Goal: Task Accomplishment & Management: Manage account settings

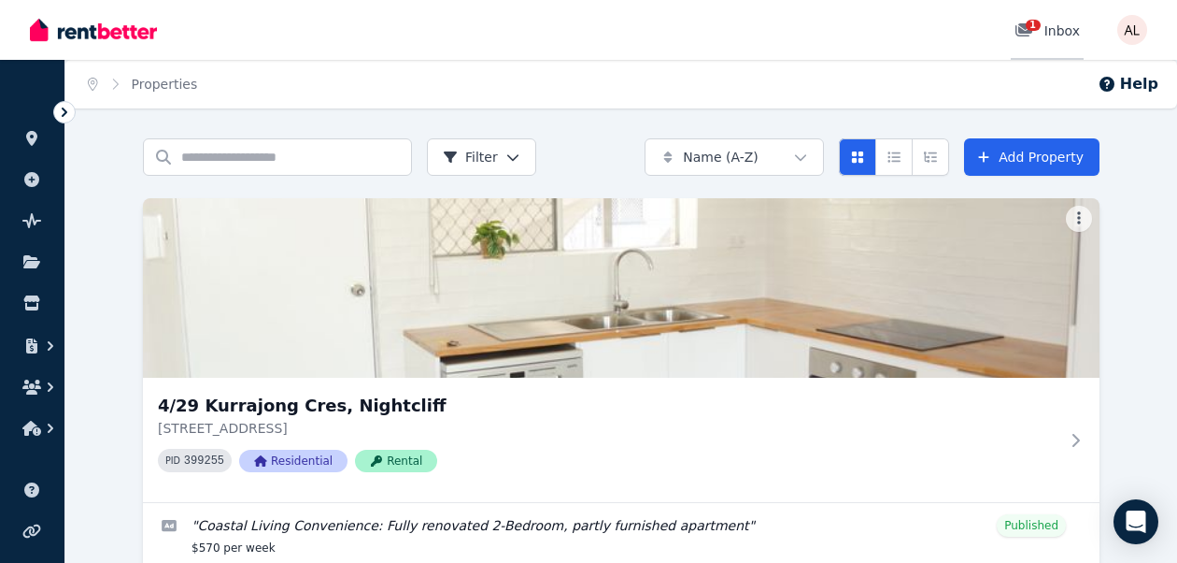
click at [1037, 28] on span "1" at bounding box center [1033, 25] width 15 height 11
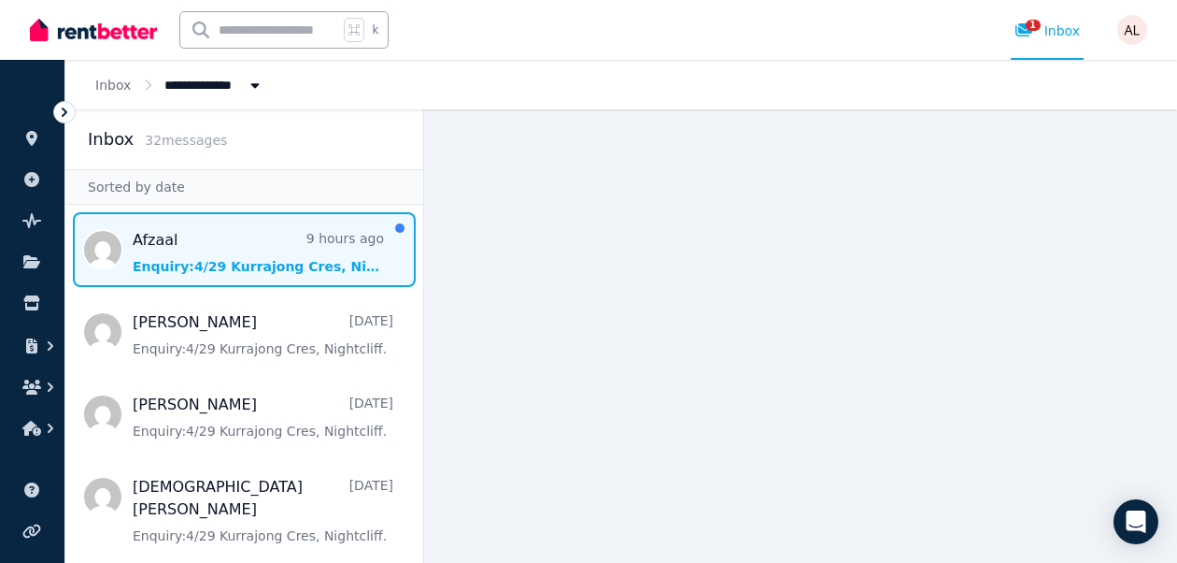
click at [199, 241] on span "Message list" at bounding box center [244, 249] width 358 height 75
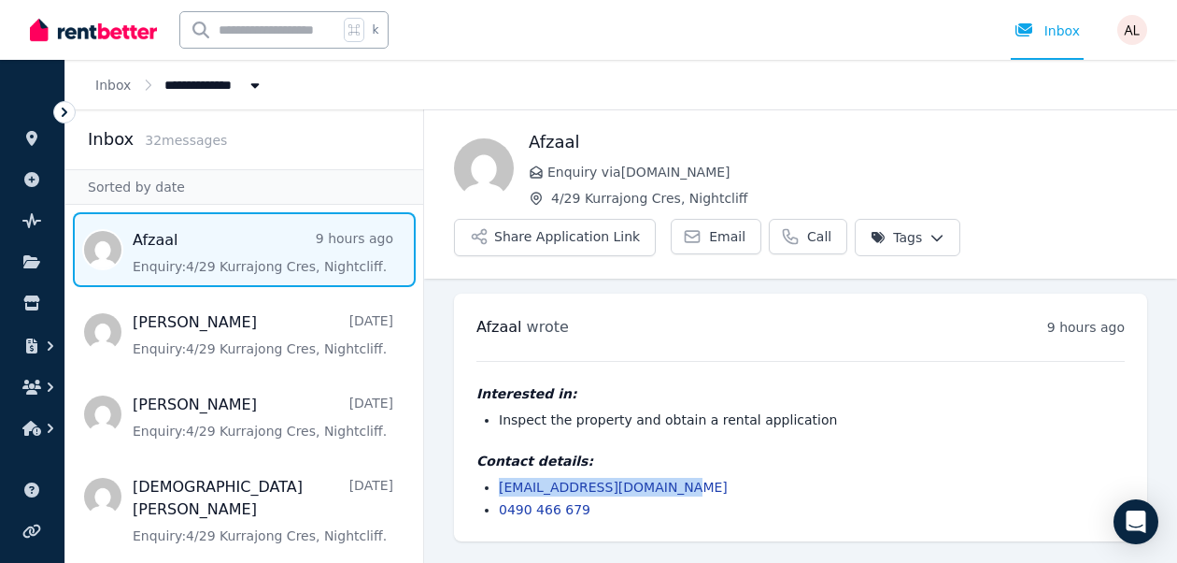
drag, startPoint x: 679, startPoint y: 485, endPoint x: 500, endPoint y: 480, distance: 179.5
click at [500, 480] on li "[EMAIL_ADDRESS][DOMAIN_NAME]" at bounding box center [812, 486] width 626 height 19
copy link "[EMAIL_ADDRESS][DOMAIN_NAME]"
click at [621, 235] on button "Share Application Link" at bounding box center [555, 237] width 202 height 37
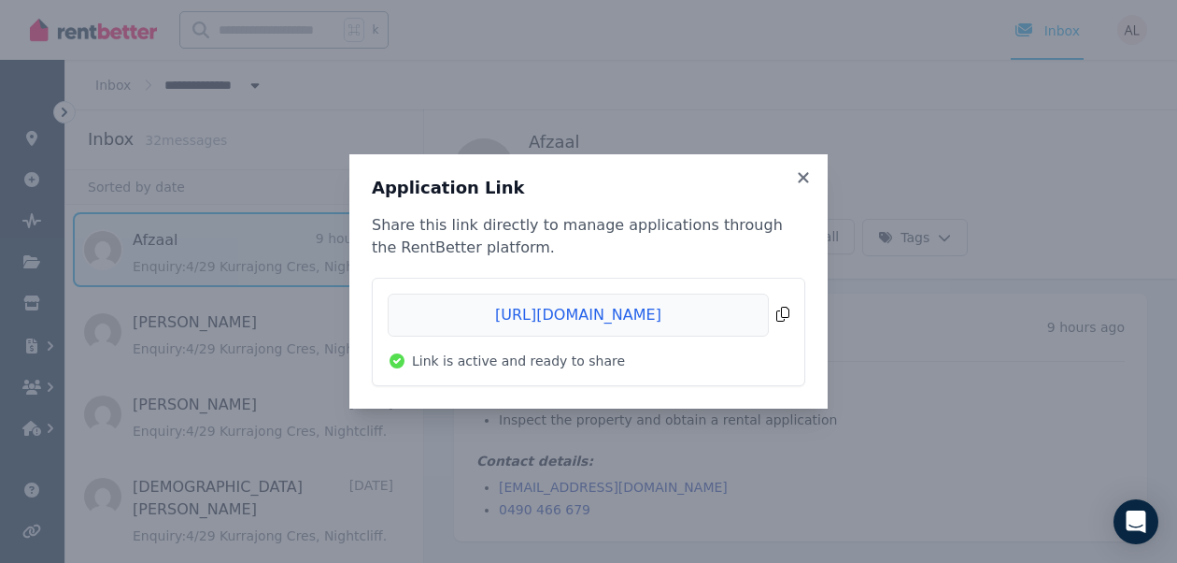
click at [787, 315] on span "Copied!" at bounding box center [589, 314] width 402 height 43
click at [807, 171] on icon at bounding box center [803, 177] width 19 height 17
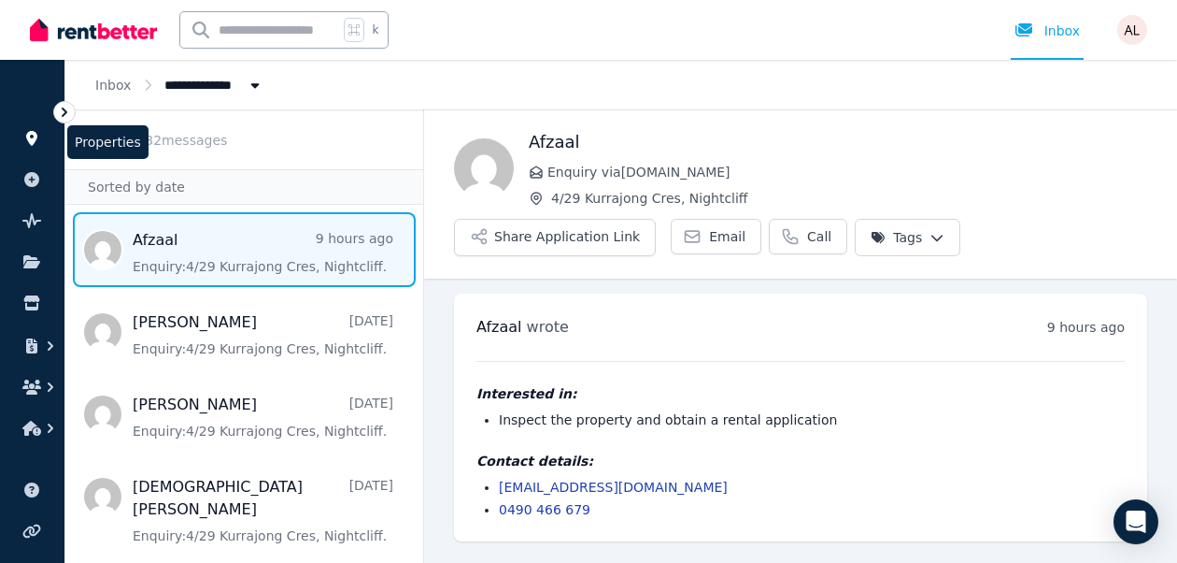
click at [31, 139] on icon at bounding box center [31, 138] width 11 height 15
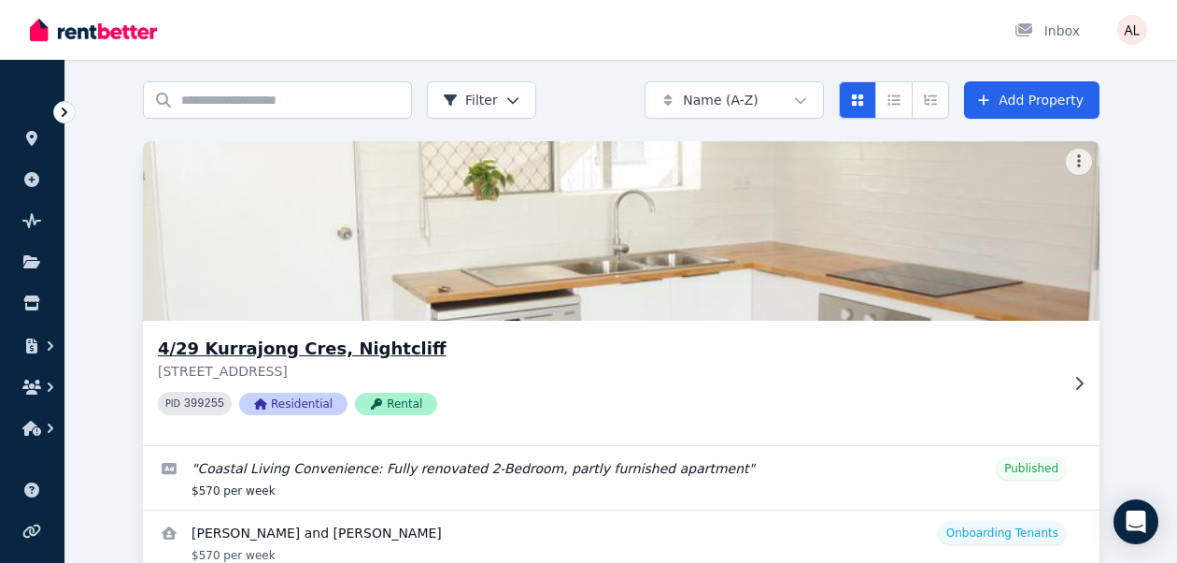
scroll to position [166, 0]
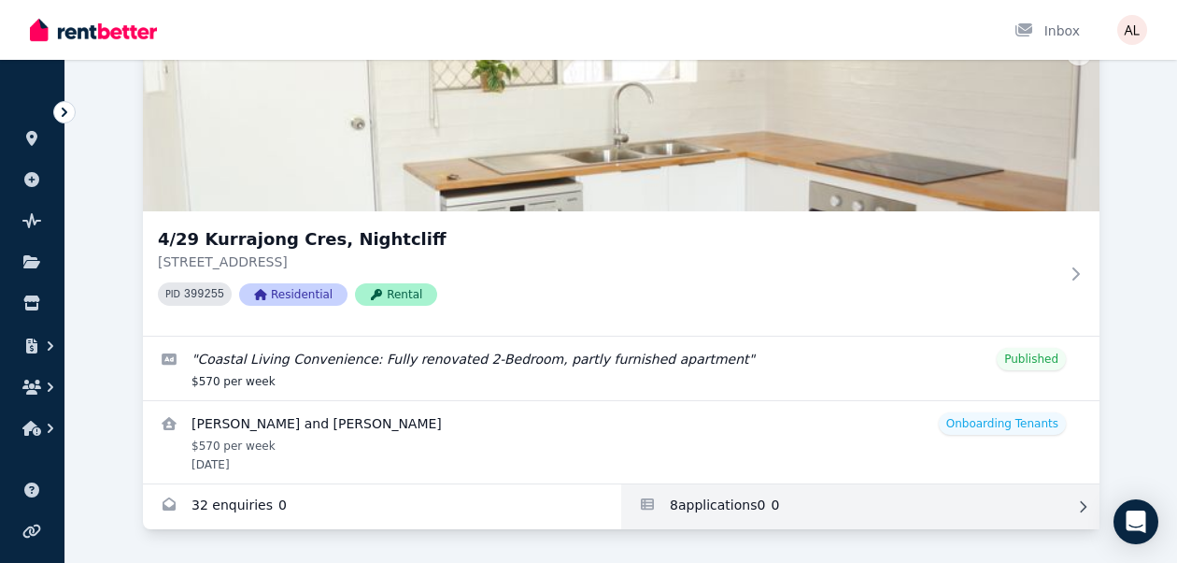
click at [700, 516] on link "Applications for 4/29 Kurrajong Cres, Nightcliff" at bounding box center [860, 506] width 478 height 45
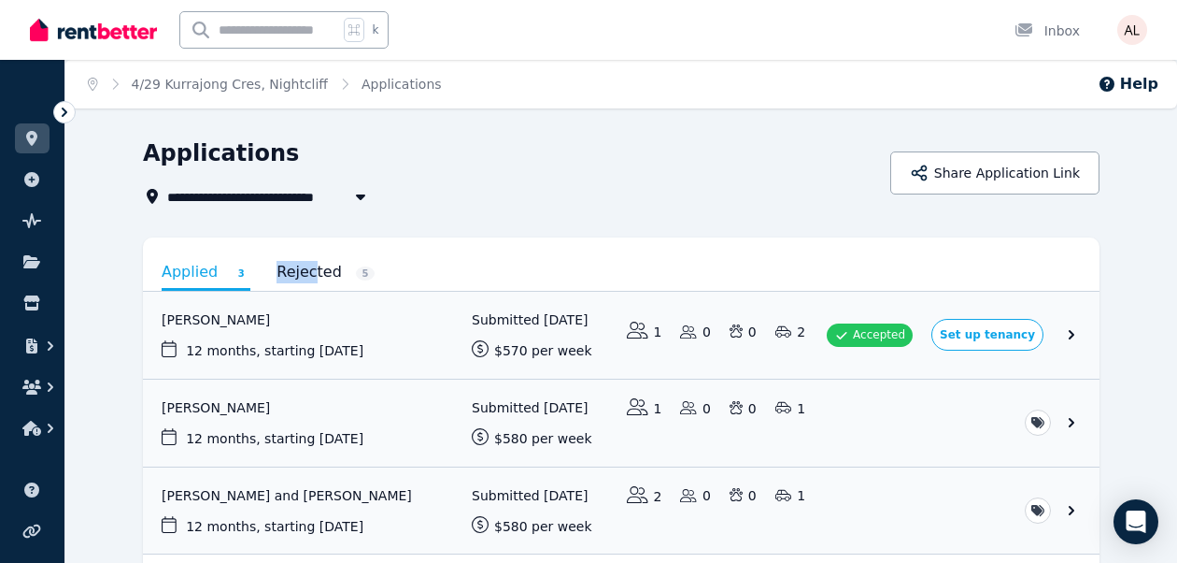
click at [307, 261] on link "Rejected 5" at bounding box center [326, 272] width 98 height 32
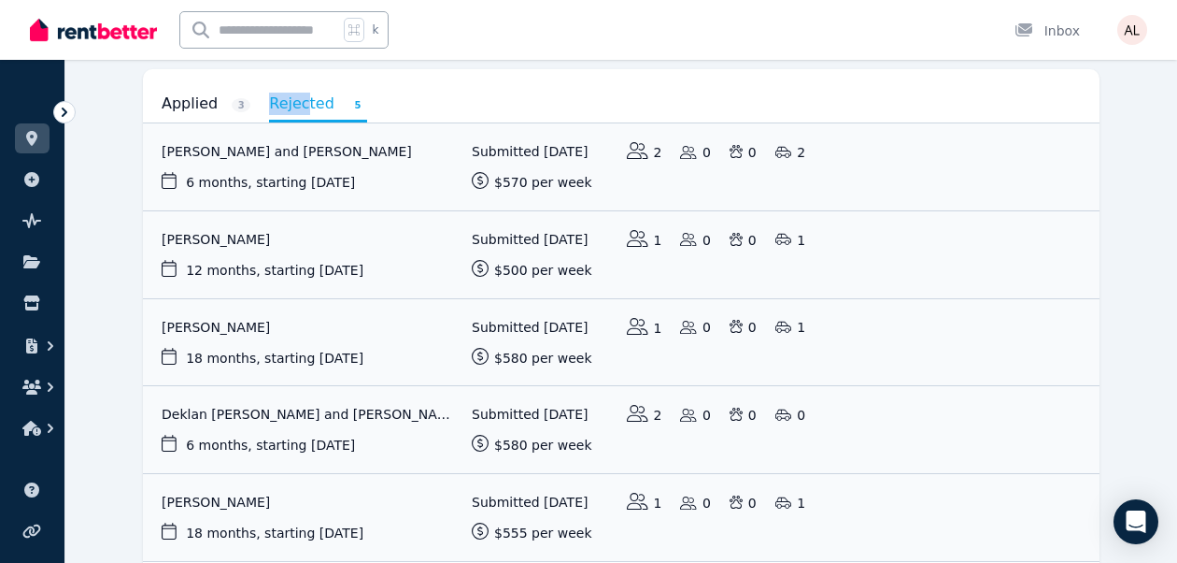
scroll to position [169, 0]
click at [342, 329] on link "View application: Flora K" at bounding box center [621, 341] width 957 height 87
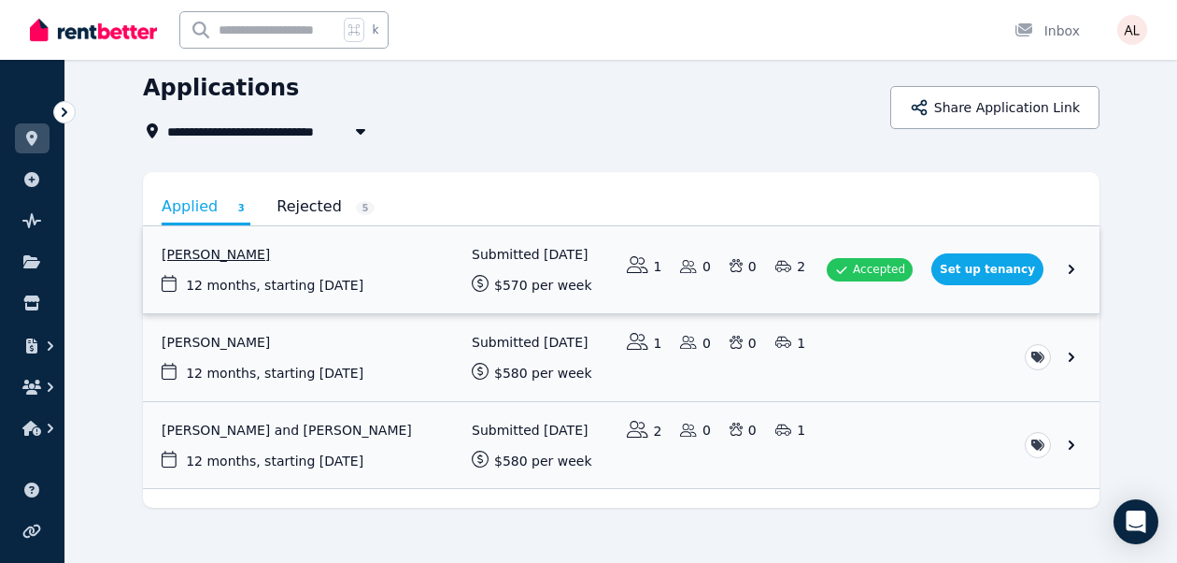
scroll to position [89, 0]
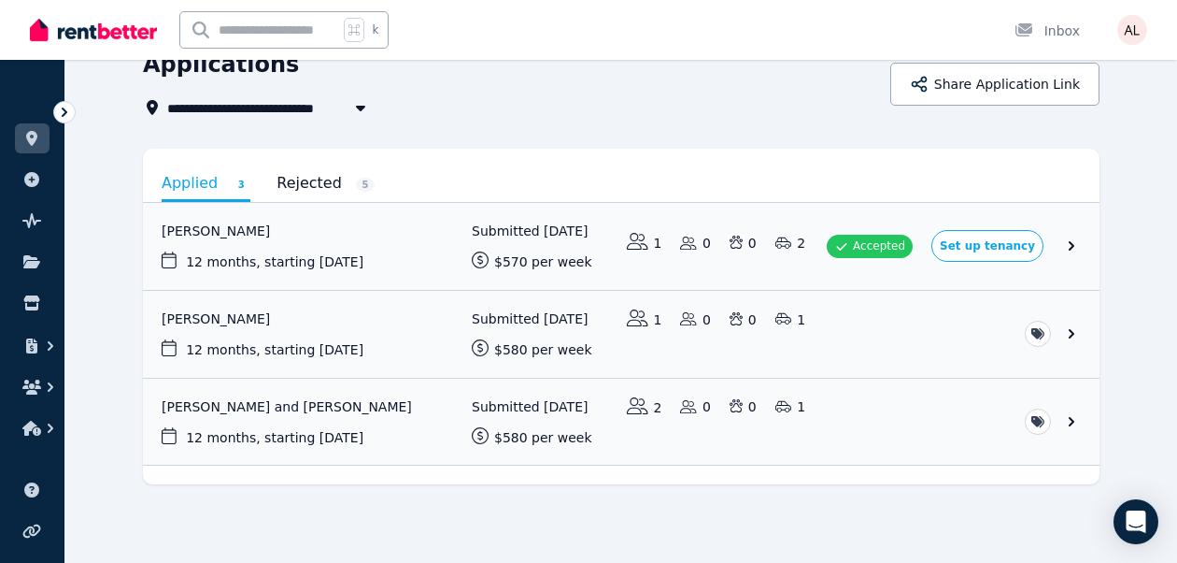
click at [306, 190] on link "Rejected 5" at bounding box center [326, 183] width 98 height 32
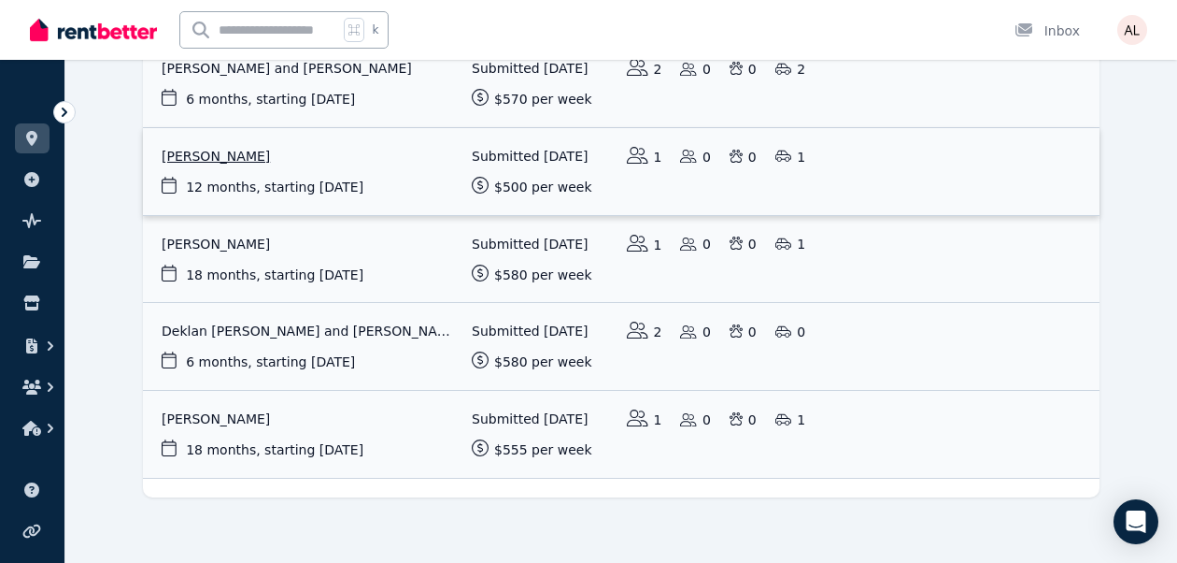
scroll to position [257, 0]
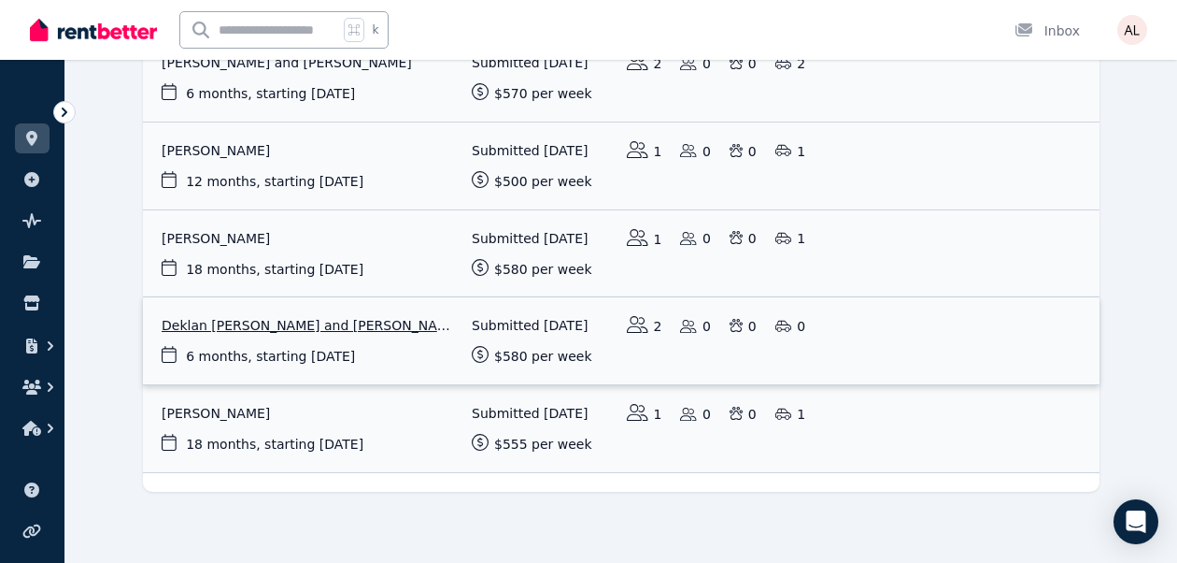
click at [373, 332] on link "View application: Deklan Kitching-Kelly and Angelina Karlsen" at bounding box center [621, 340] width 957 height 87
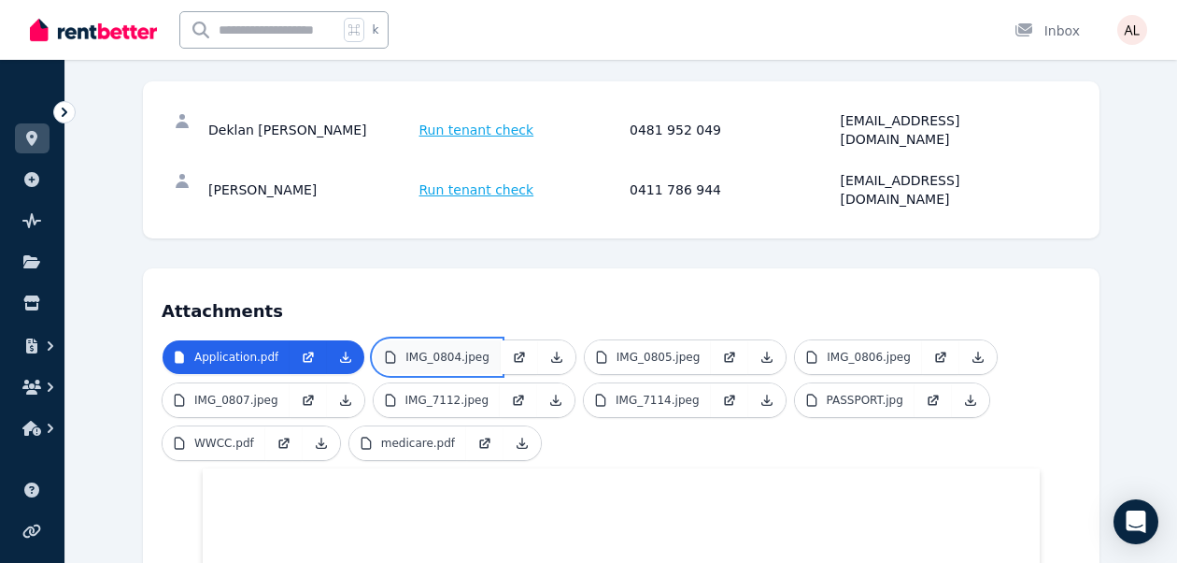
click at [413, 349] on p "IMG_0804.jpeg" at bounding box center [448, 356] width 84 height 15
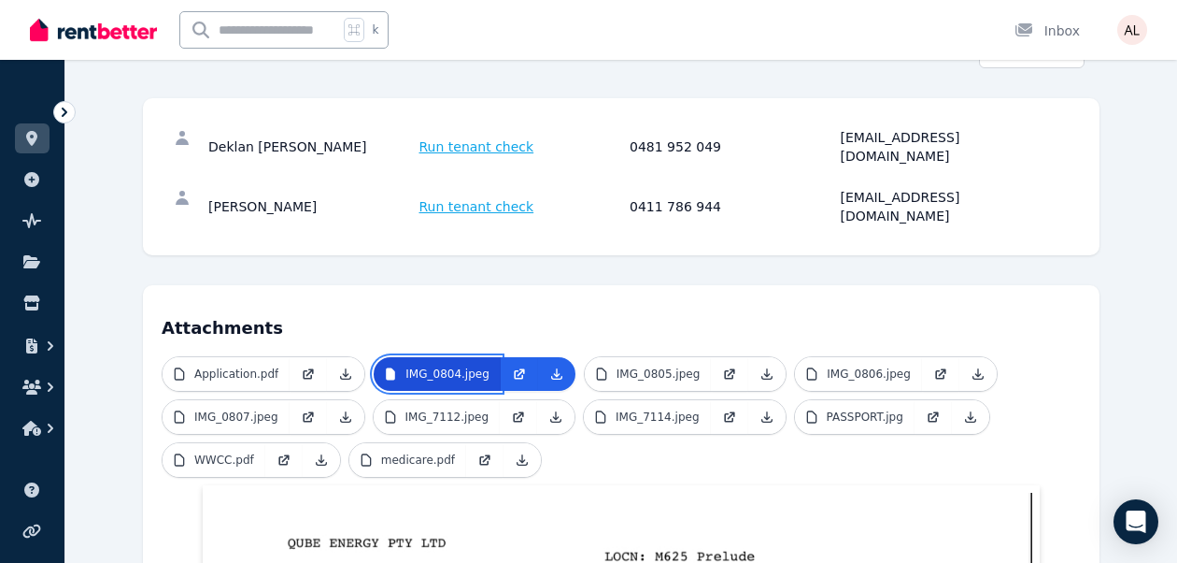
scroll to position [305, 0]
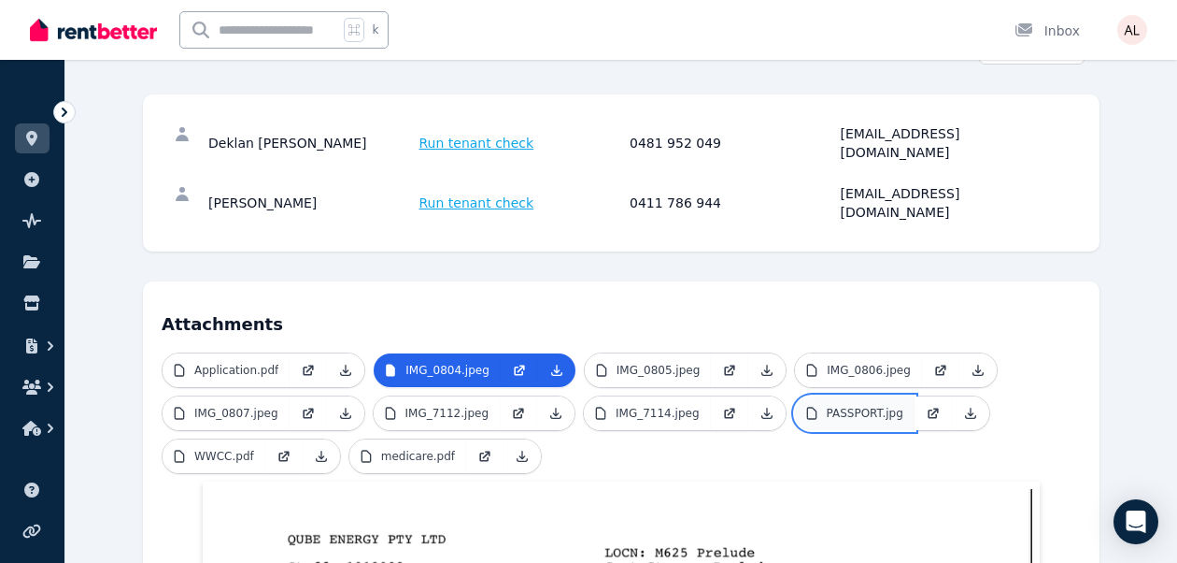
click at [823, 396] on link "PASSPORT.jpg" at bounding box center [855, 413] width 120 height 34
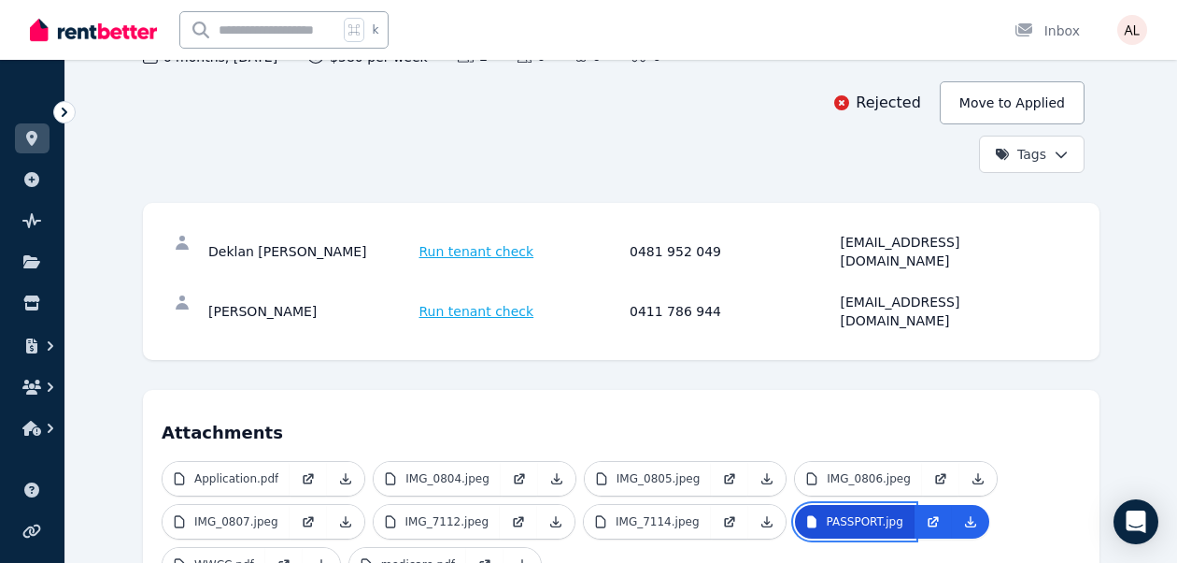
scroll to position [339, 0]
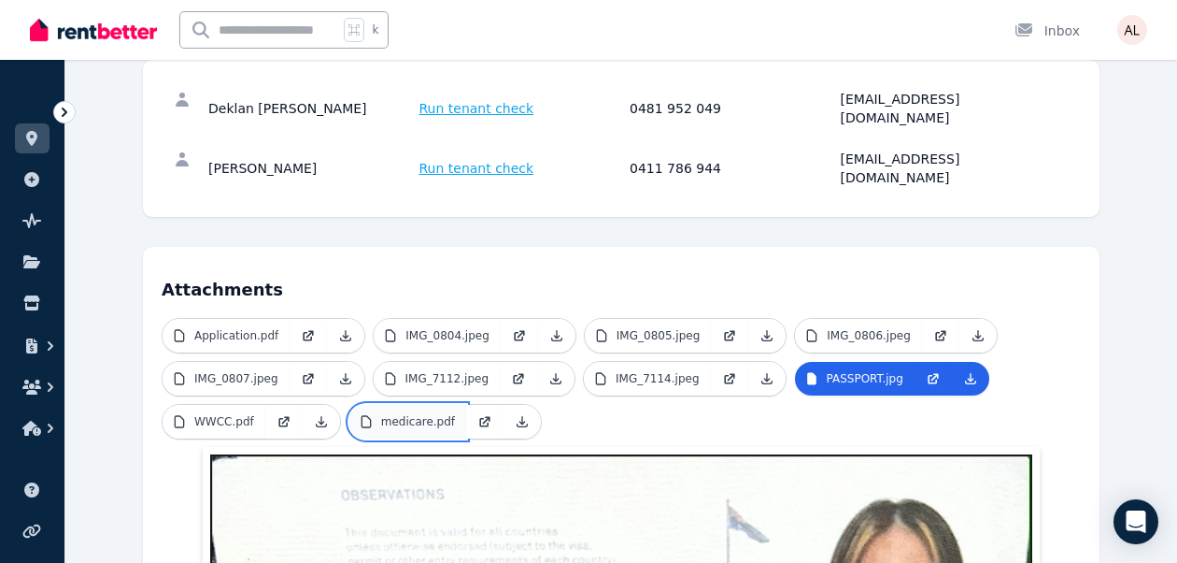
click at [405, 414] on p "medicare.pdf" at bounding box center [418, 421] width 74 height 15
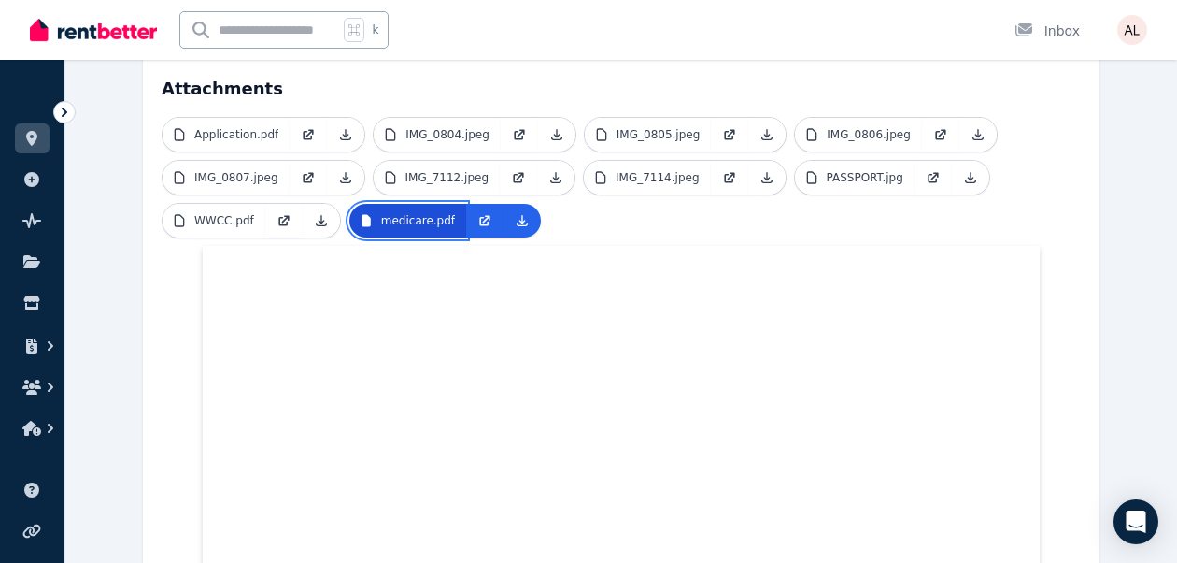
scroll to position [534, 0]
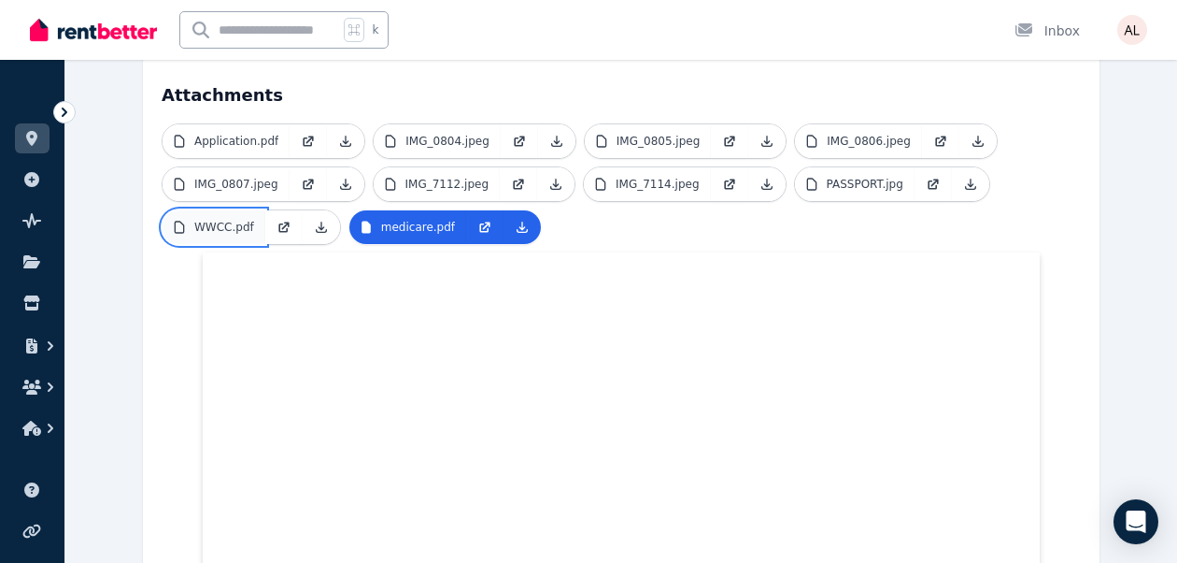
click at [209, 220] on p "WWCC.pdf" at bounding box center [224, 227] width 60 height 15
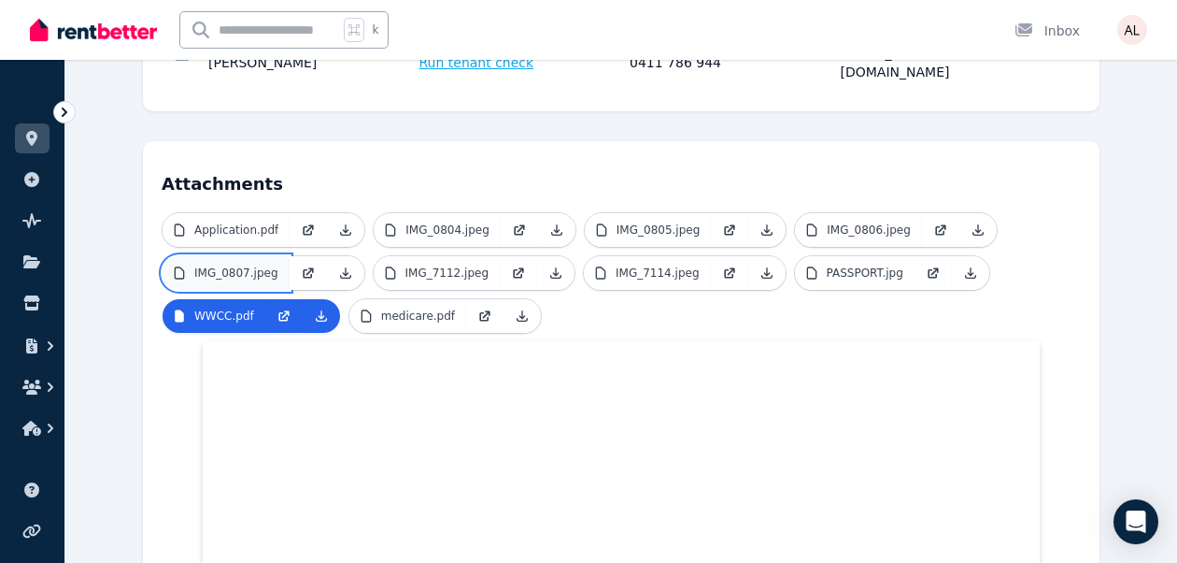
click at [249, 265] on p "IMG_0807.jpeg" at bounding box center [236, 272] width 84 height 15
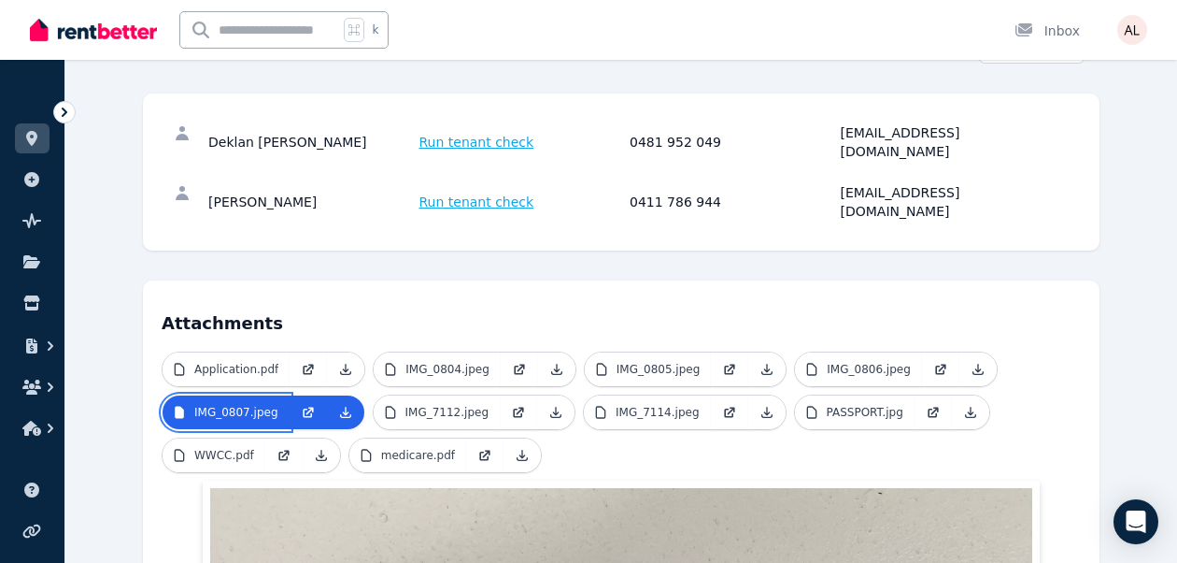
scroll to position [320, 0]
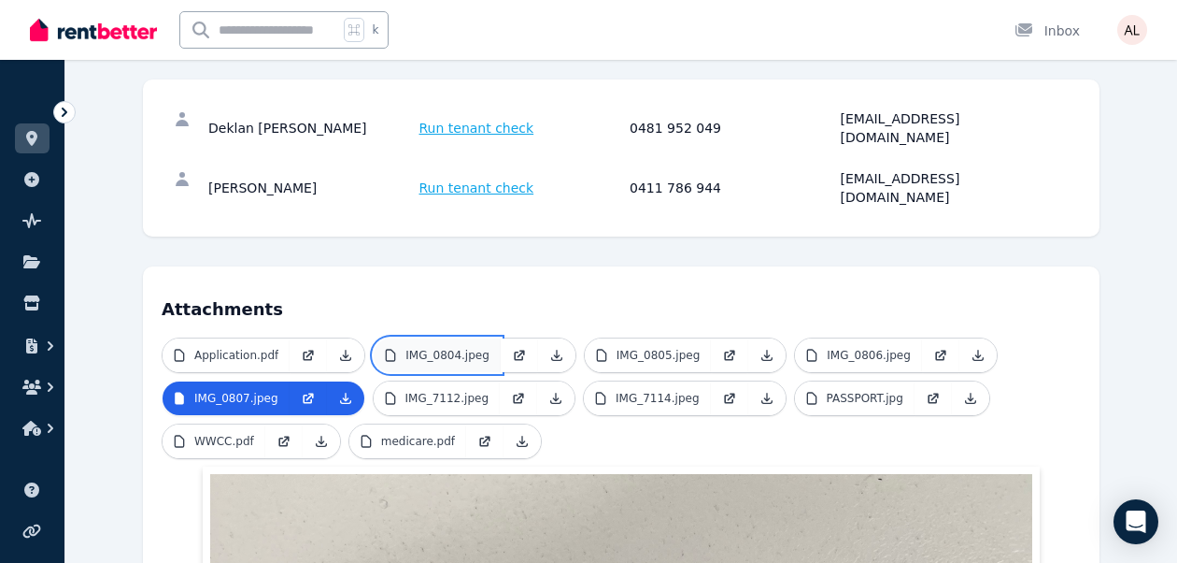
click at [436, 348] on p "IMG_0804.jpeg" at bounding box center [448, 355] width 84 height 15
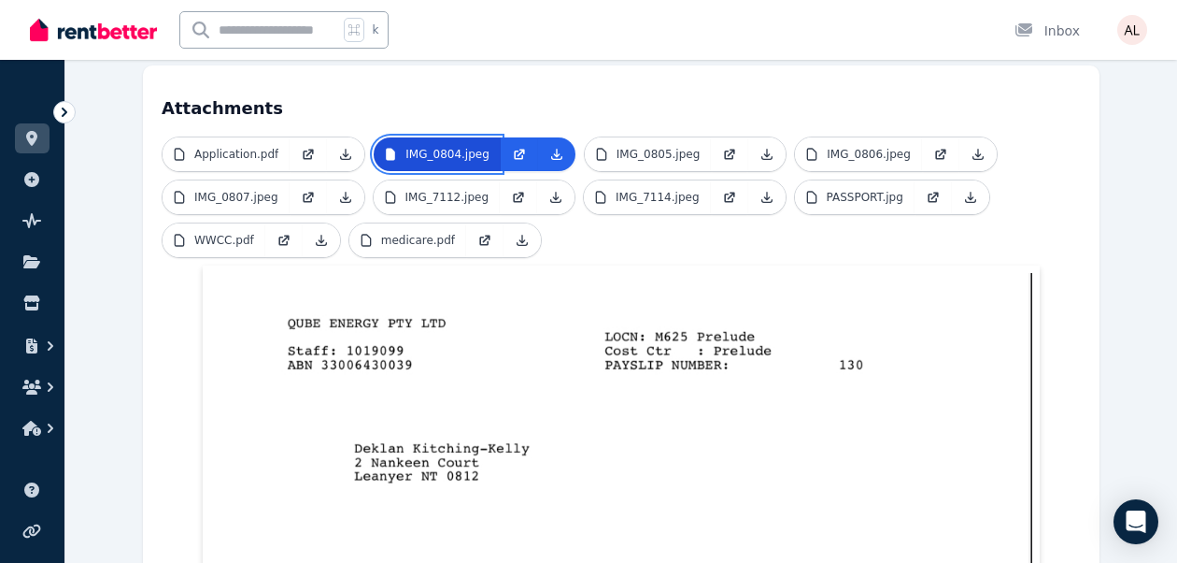
scroll to position [529, 0]
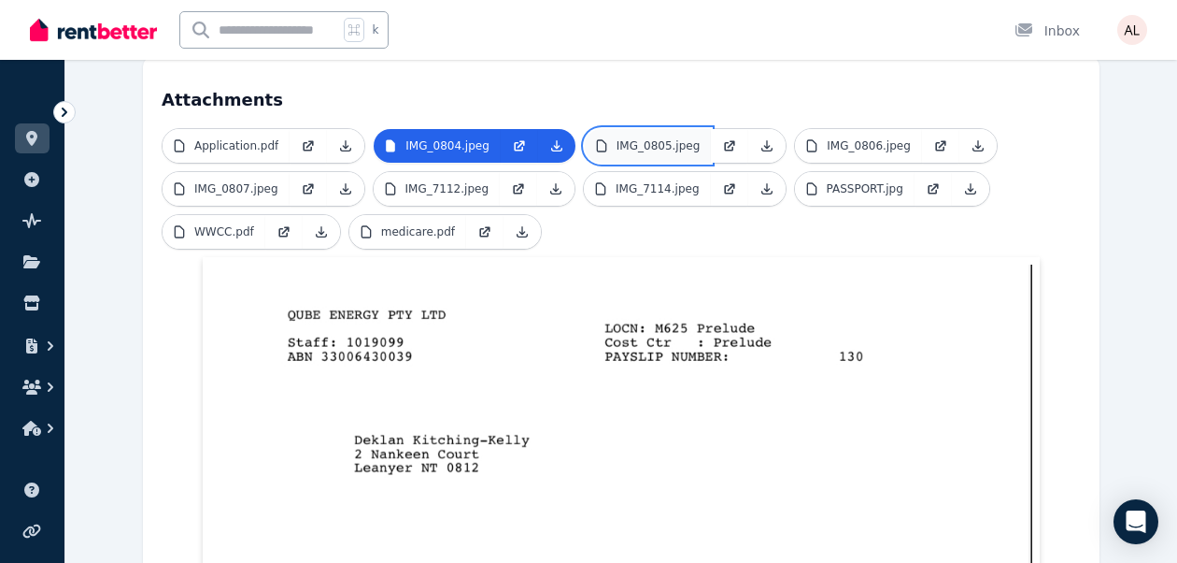
click at [667, 138] on p "IMG_0805.jpeg" at bounding box center [659, 145] width 84 height 15
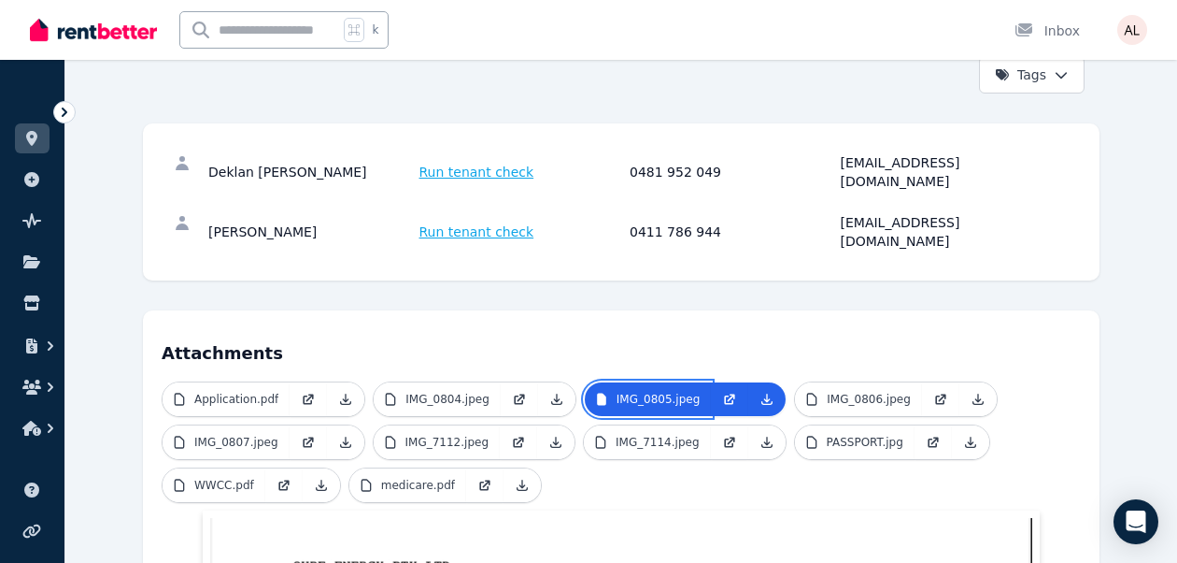
scroll to position [279, 0]
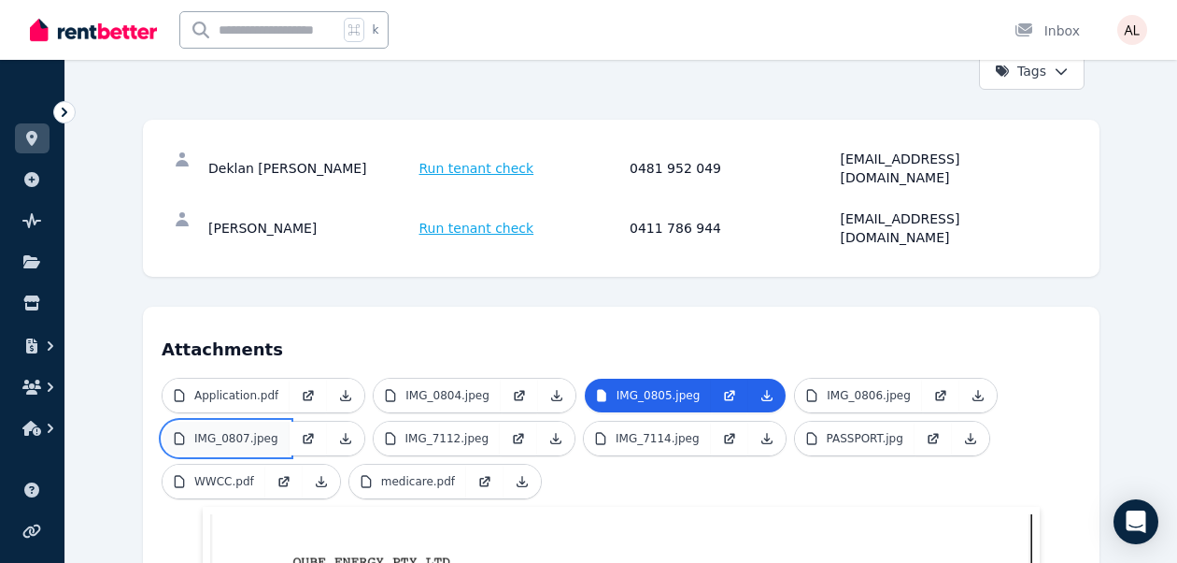
click at [264, 431] on p "IMG_0807.jpeg" at bounding box center [236, 438] width 84 height 15
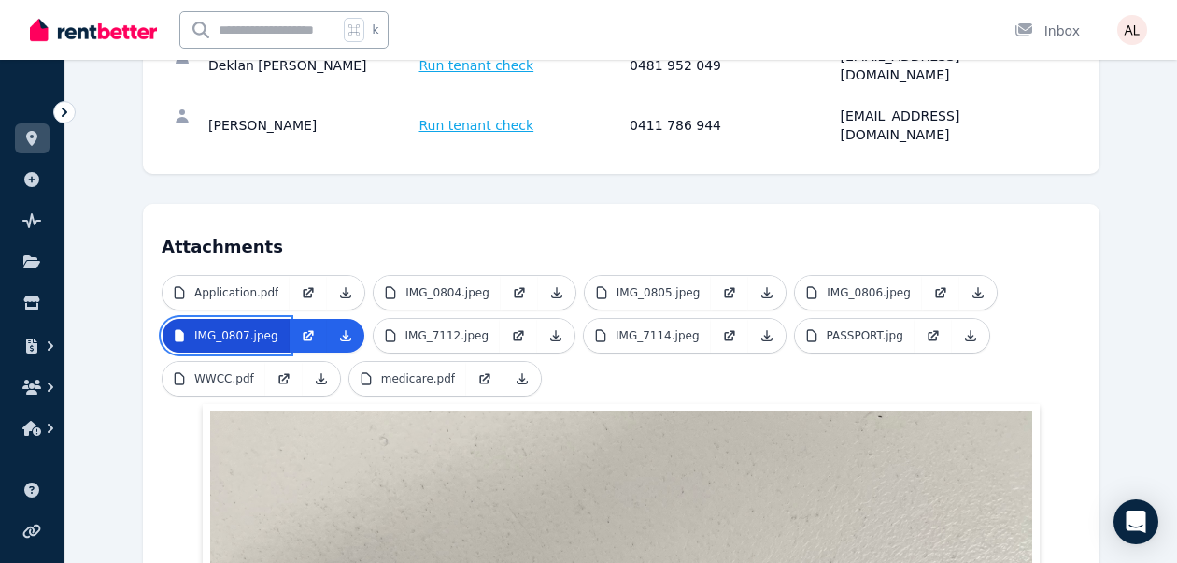
scroll to position [388, 0]
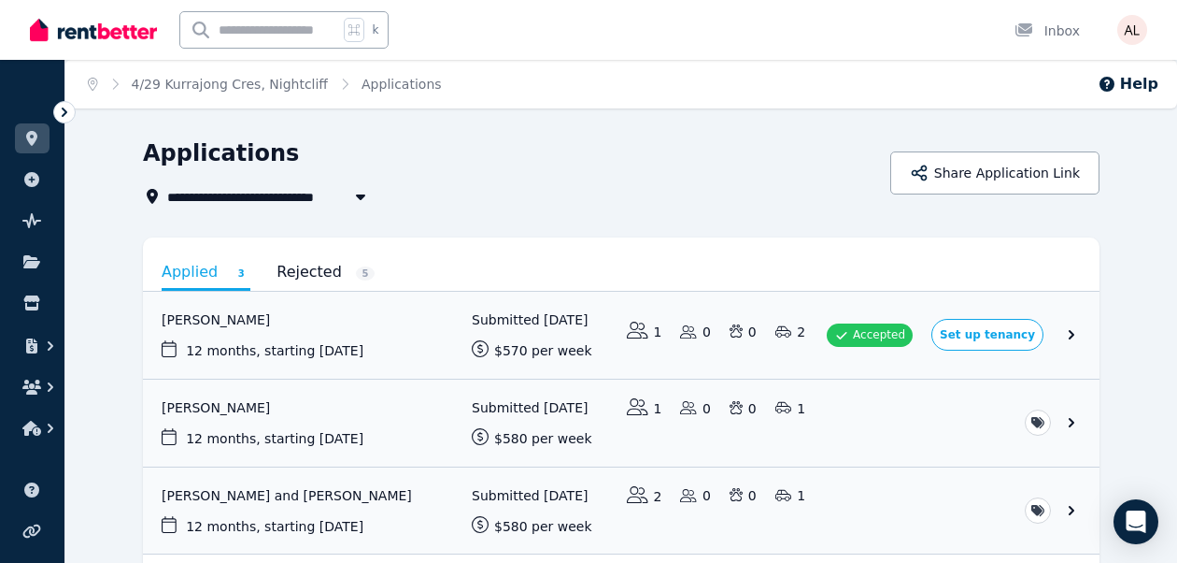
click at [316, 268] on link "Rejected 5" at bounding box center [326, 272] width 98 height 32
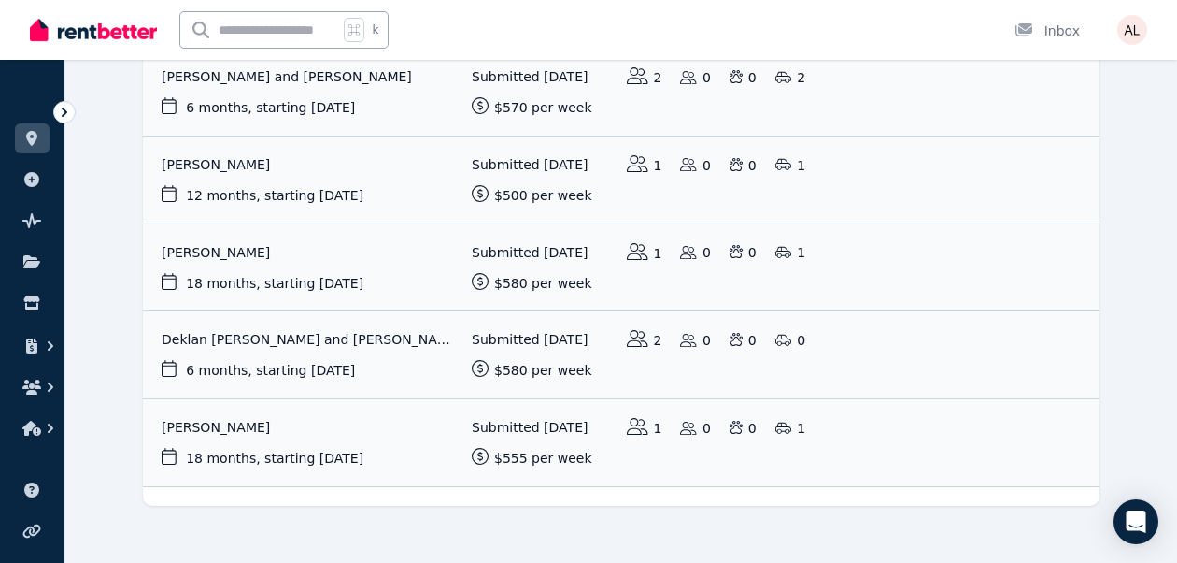
scroll to position [264, 0]
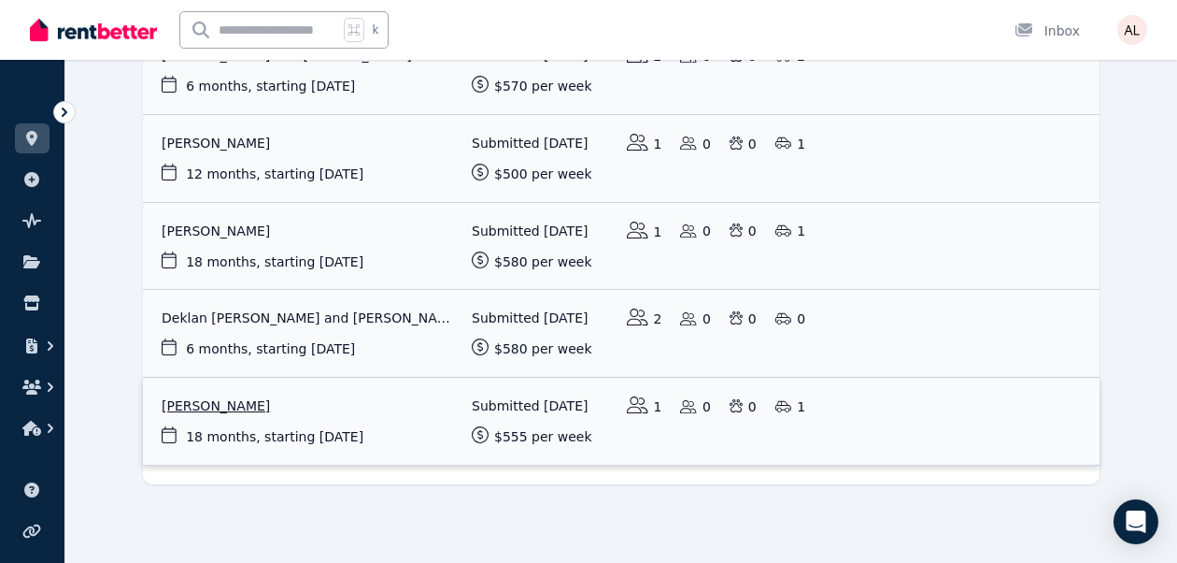
click at [369, 397] on link "View application: Bibek Bashyal" at bounding box center [621, 421] width 957 height 87
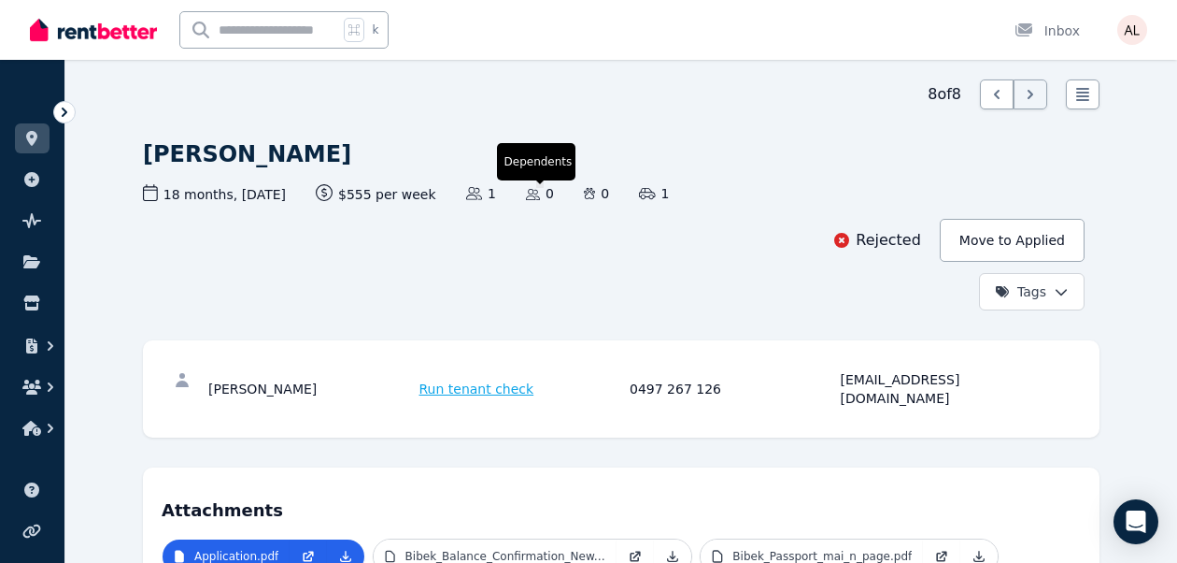
scroll to position [62, 0]
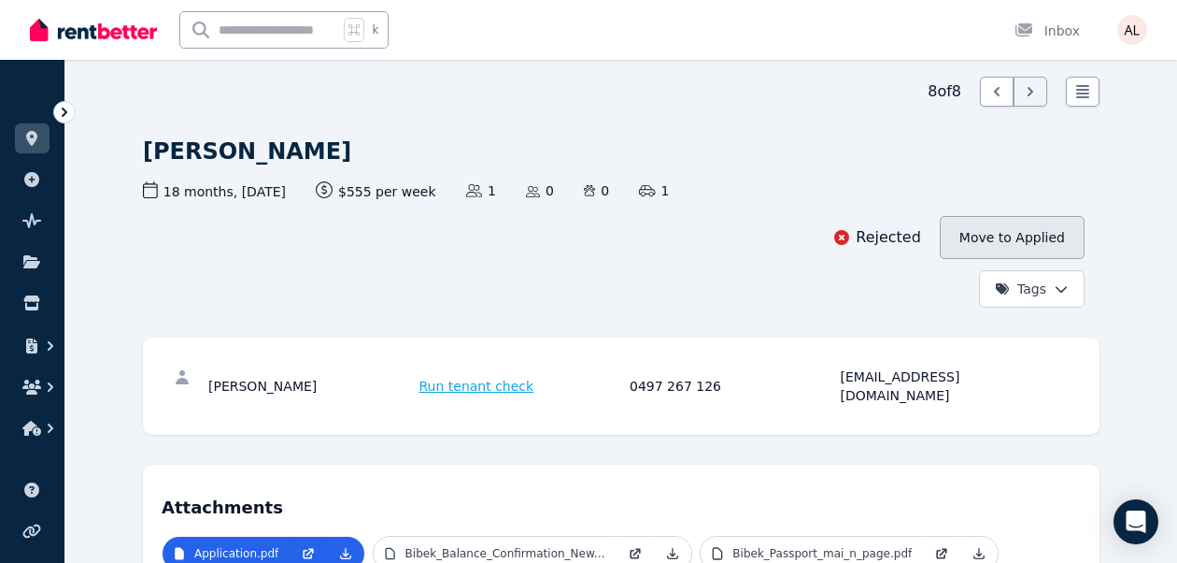
click at [1008, 233] on button "Move to Applied" at bounding box center [1012, 237] width 145 height 43
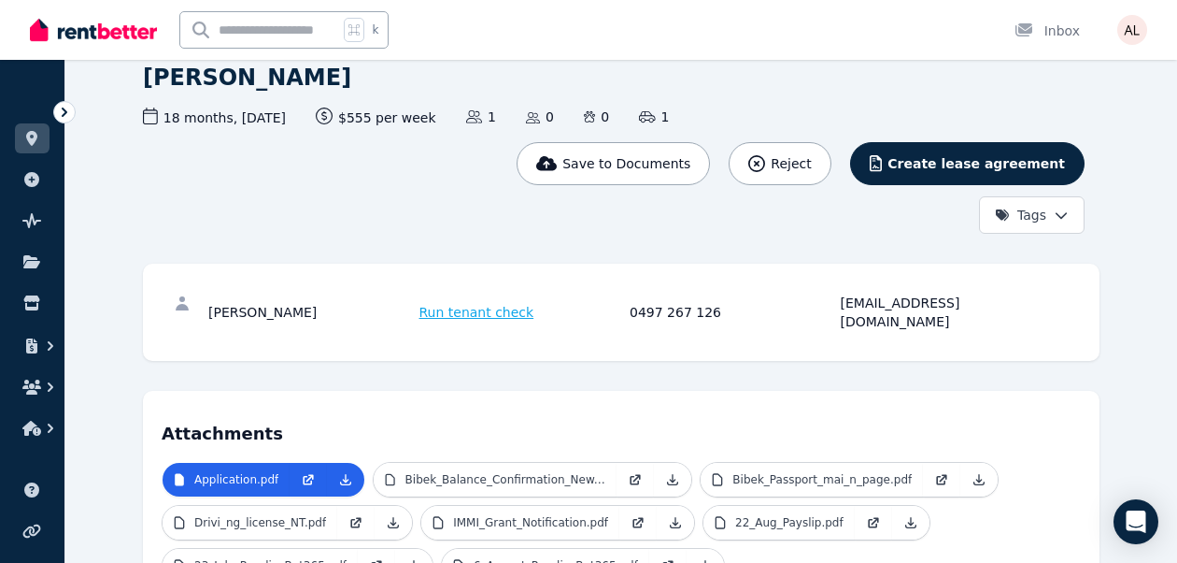
scroll to position [146, 0]
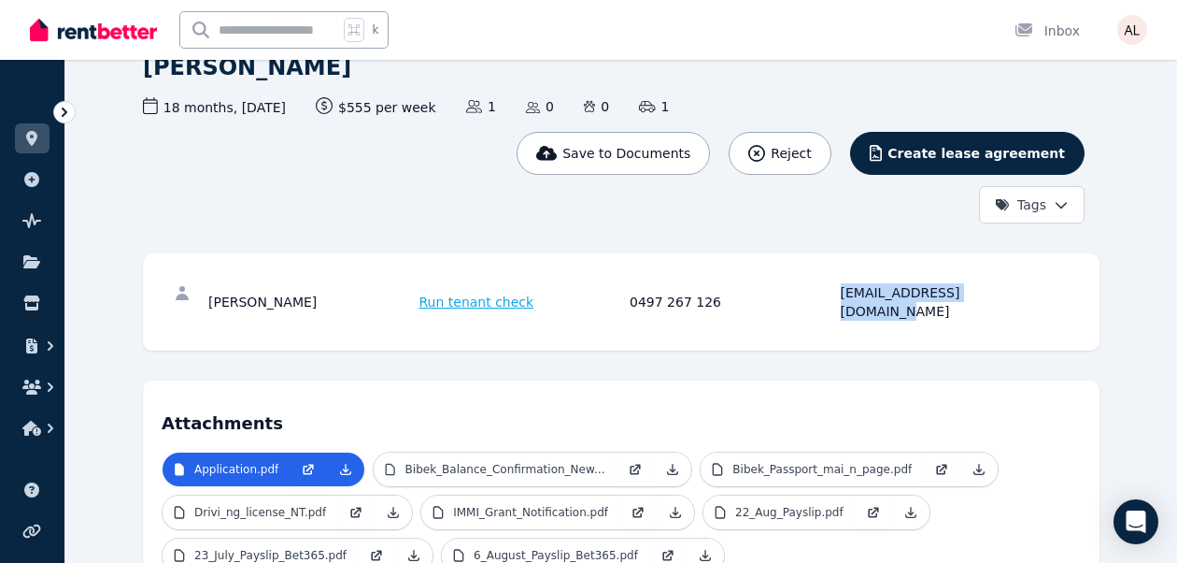
drag, startPoint x: 1021, startPoint y: 287, endPoint x: 842, endPoint y: 295, distance: 179.6
click at [842, 295] on div "[EMAIL_ADDRESS][DOMAIN_NAME]" at bounding box center [944, 301] width 206 height 37
copy div "[EMAIL_ADDRESS][DOMAIN_NAME]"
click at [43, 140] on link at bounding box center [32, 138] width 35 height 30
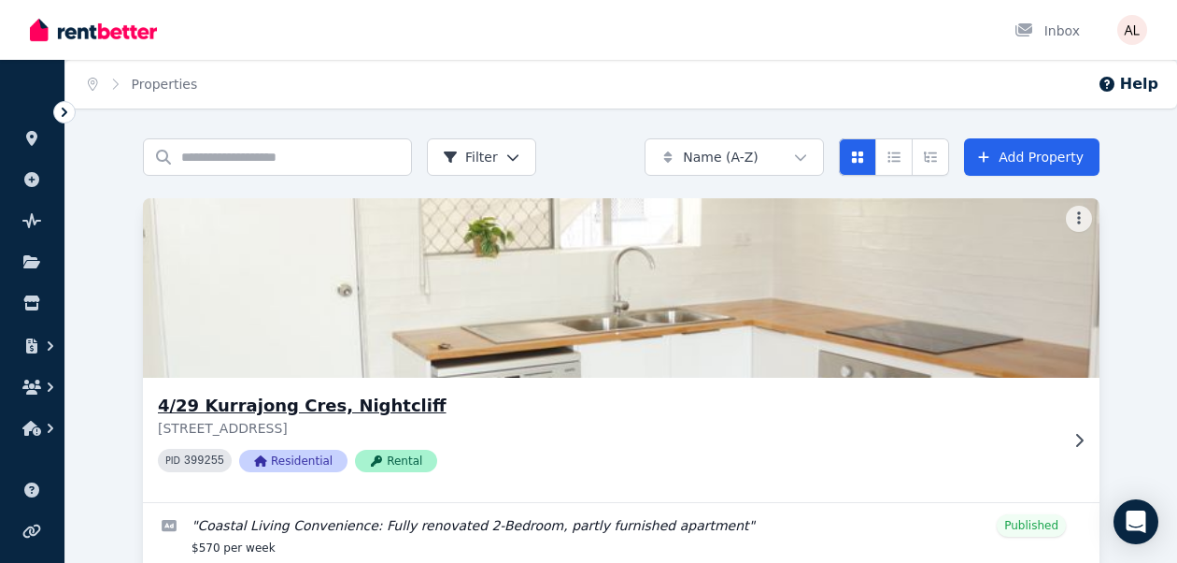
scroll to position [166, 0]
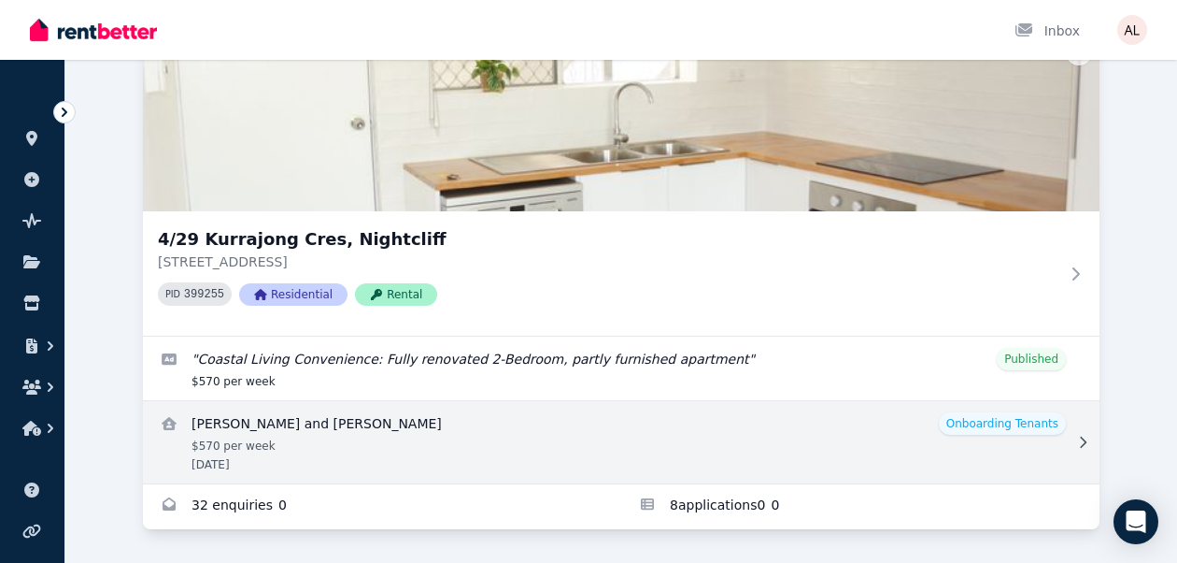
click at [555, 452] on link "View details for Kevin and Raquel Biggar" at bounding box center [621, 442] width 957 height 82
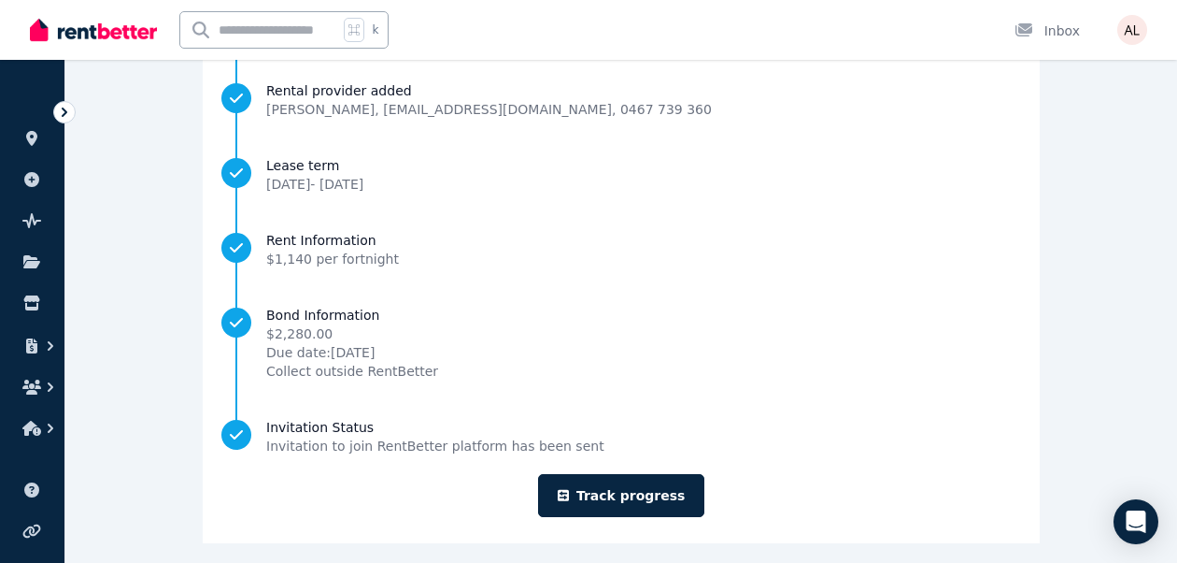
scroll to position [312, 0]
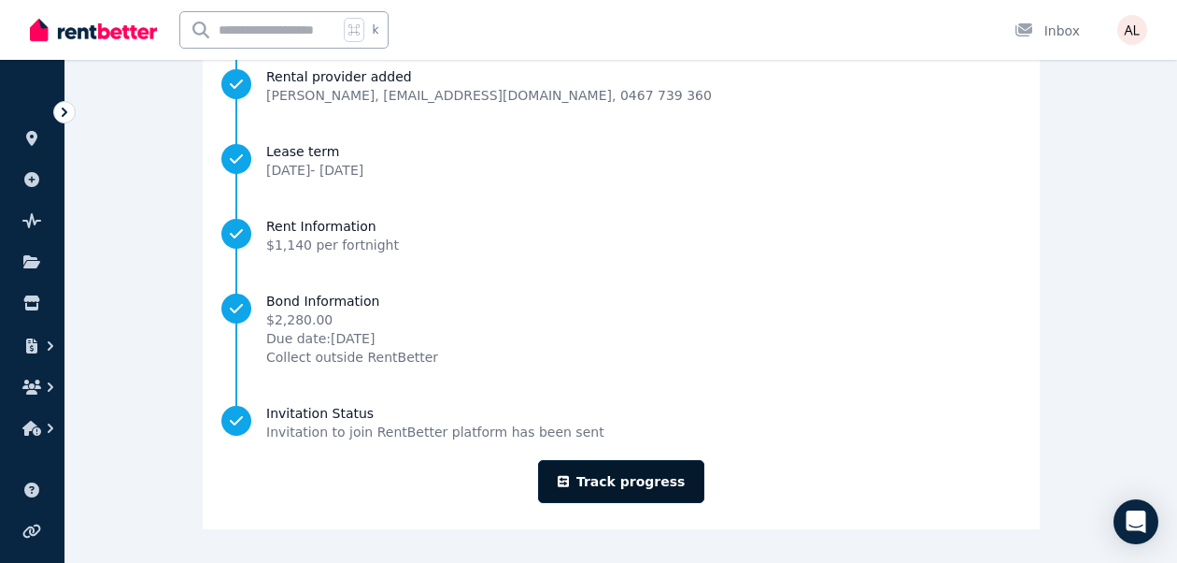
click at [650, 473] on link "Track progress" at bounding box center [621, 481] width 167 height 43
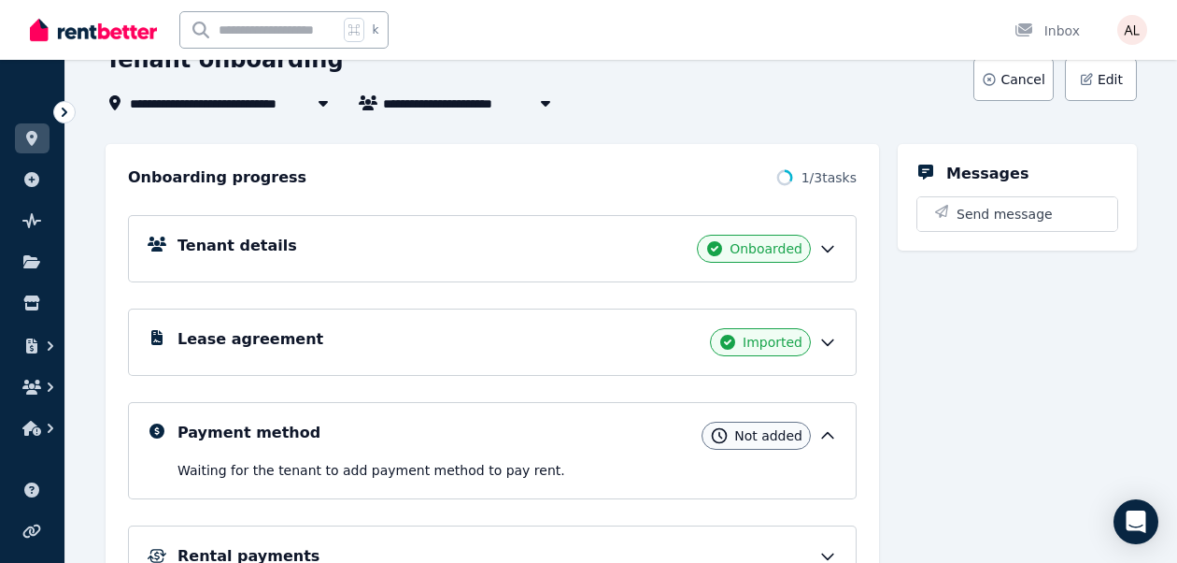
scroll to position [122, 0]
click at [548, 260] on div "Tenant details Onboarded" at bounding box center [508, 249] width 660 height 28
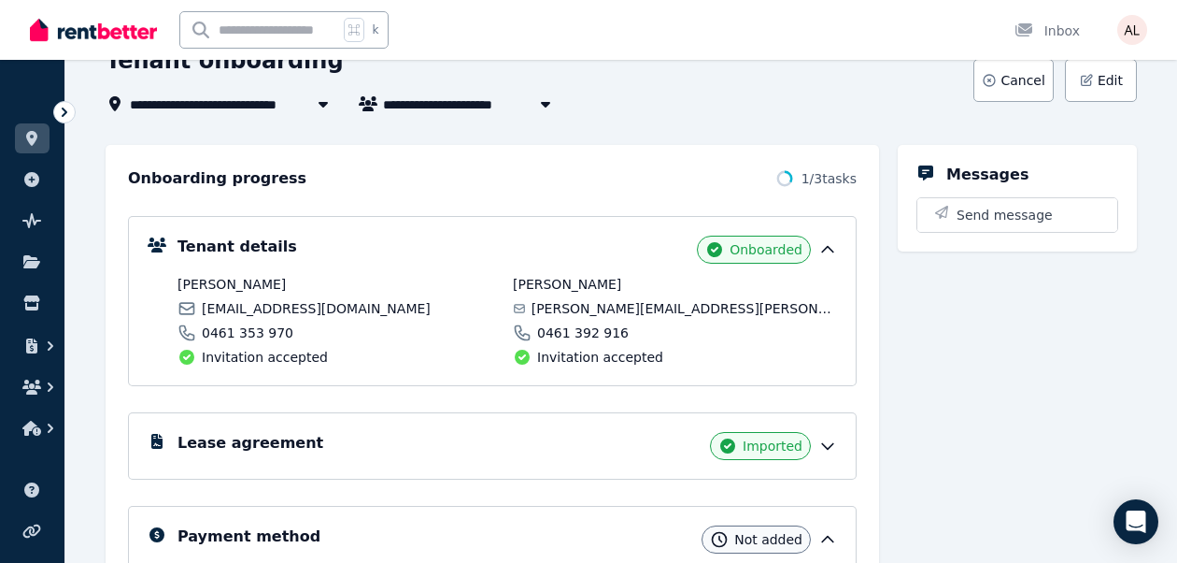
click at [757, 250] on span "Onboarded" at bounding box center [766, 249] width 73 height 19
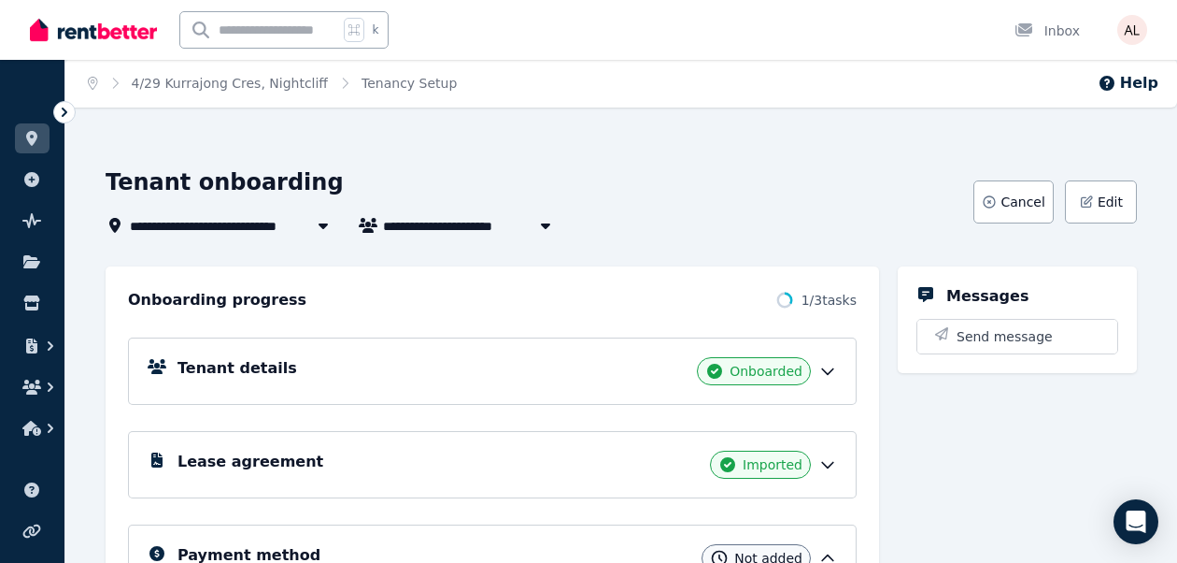
scroll to position [0, 0]
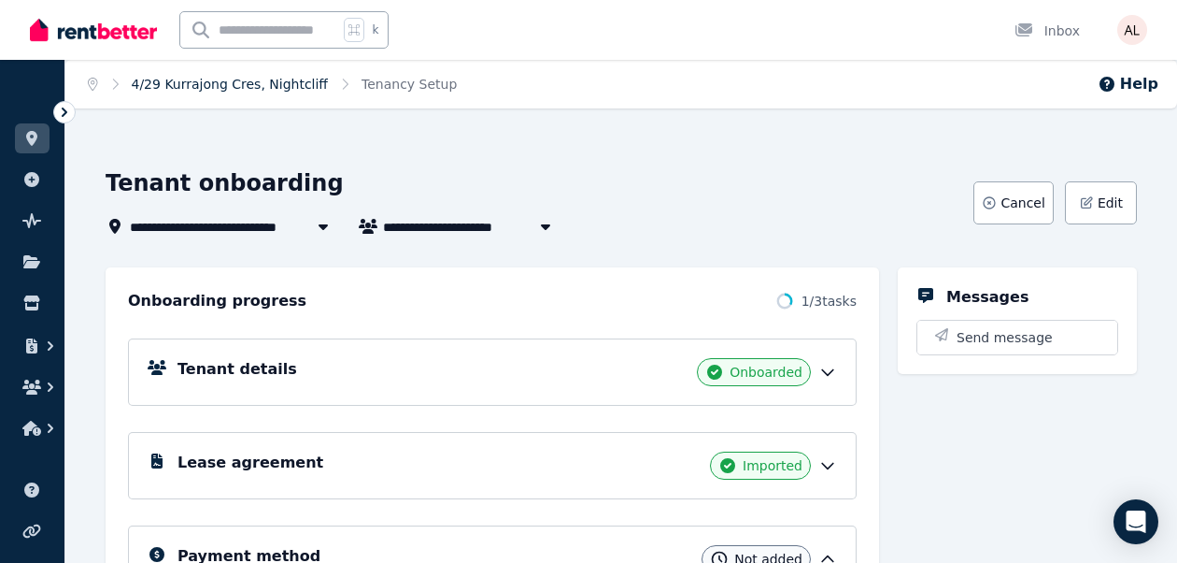
click at [152, 82] on link "4/29 Kurrajong Cres, Nightcliff" at bounding box center [230, 84] width 197 height 15
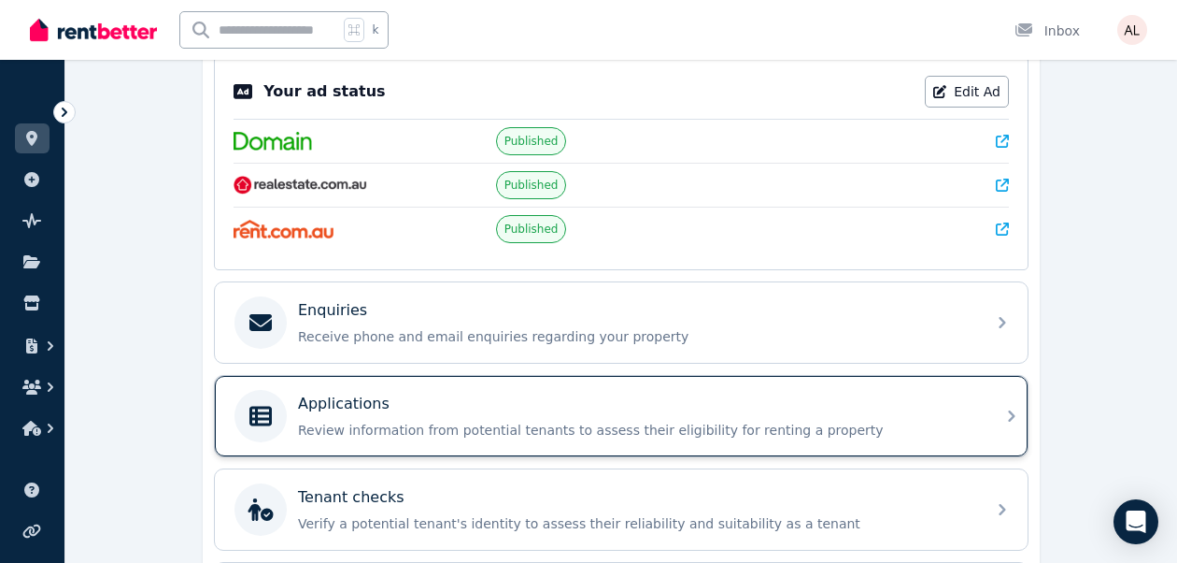
scroll to position [386, 0]
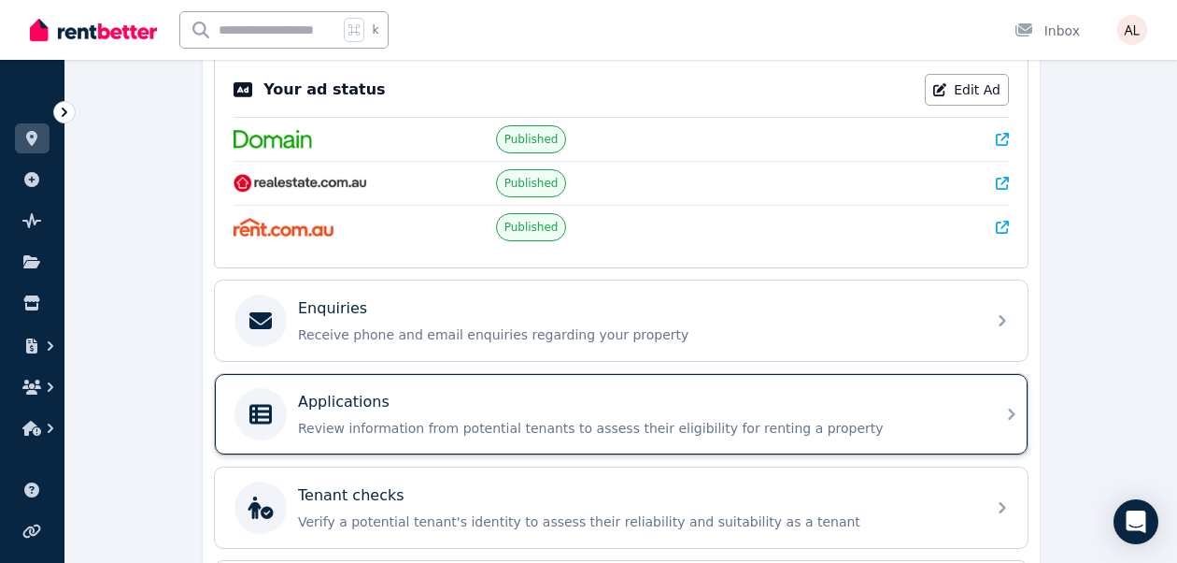
click at [444, 419] on p "Review information from potential tenants to assess their eligibility for renti…" at bounding box center [636, 428] width 677 height 19
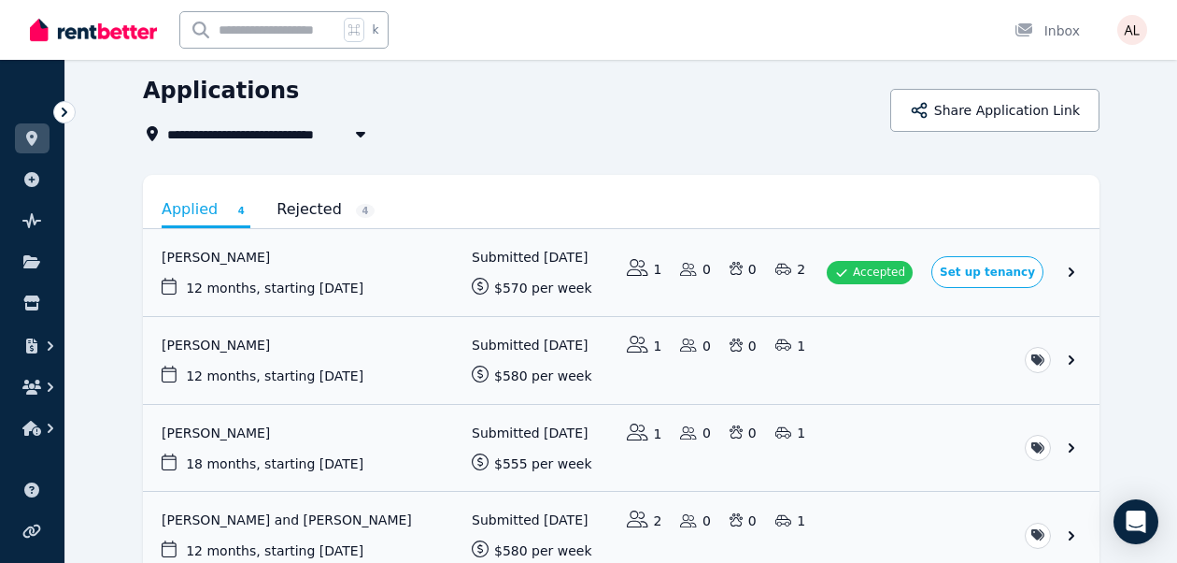
scroll to position [73, 0]
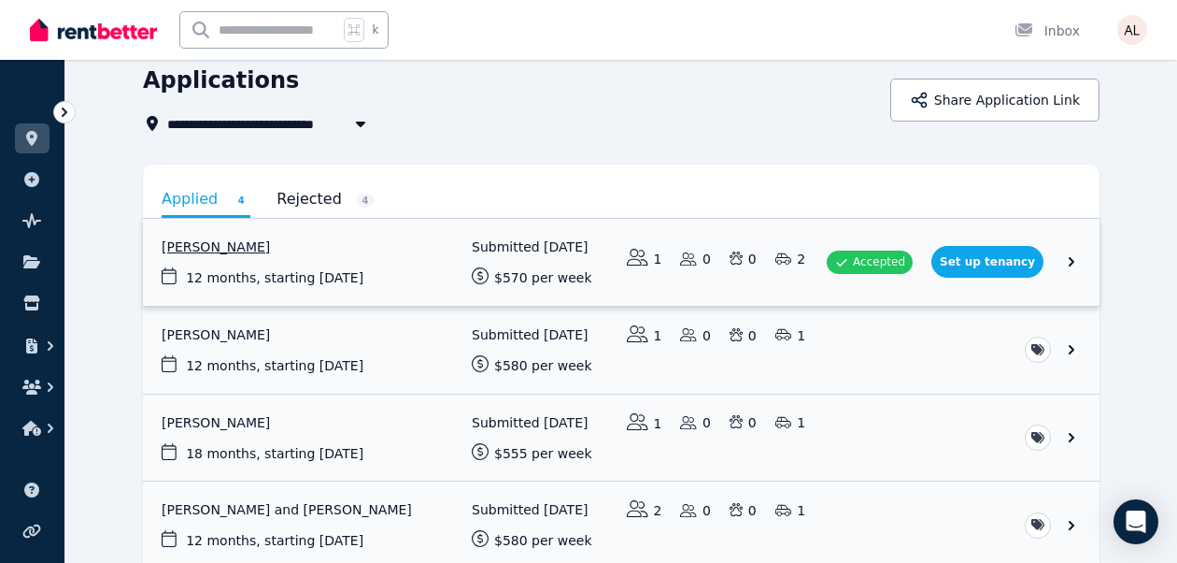
click at [1077, 264] on link "View application: Kevin Biggar" at bounding box center [621, 262] width 957 height 87
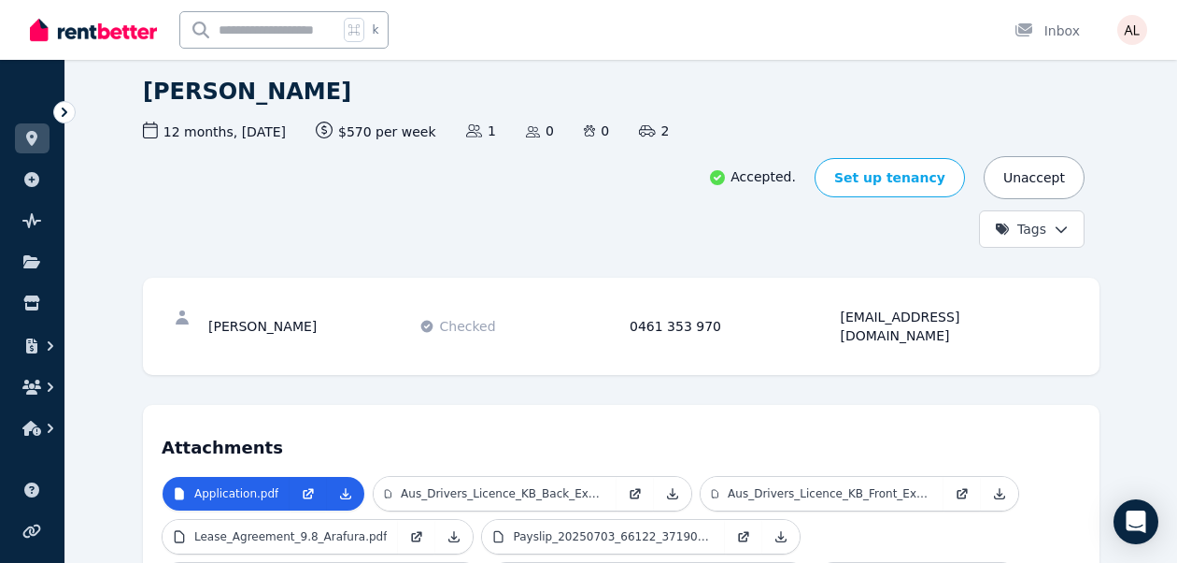
scroll to position [117, 0]
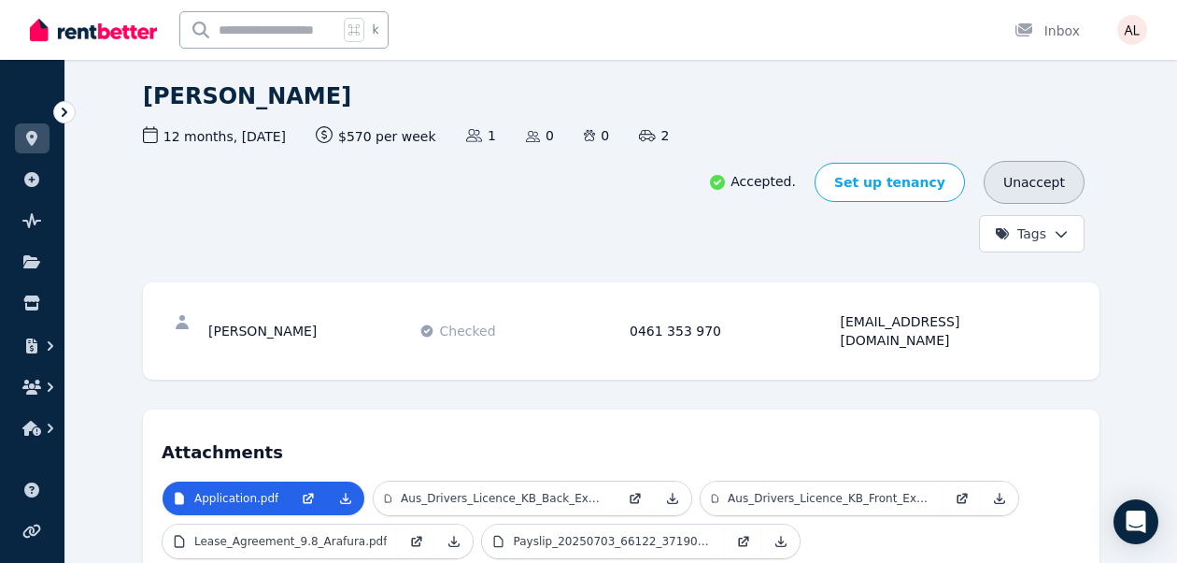
click at [1033, 189] on button "Unaccept" at bounding box center [1034, 182] width 101 height 43
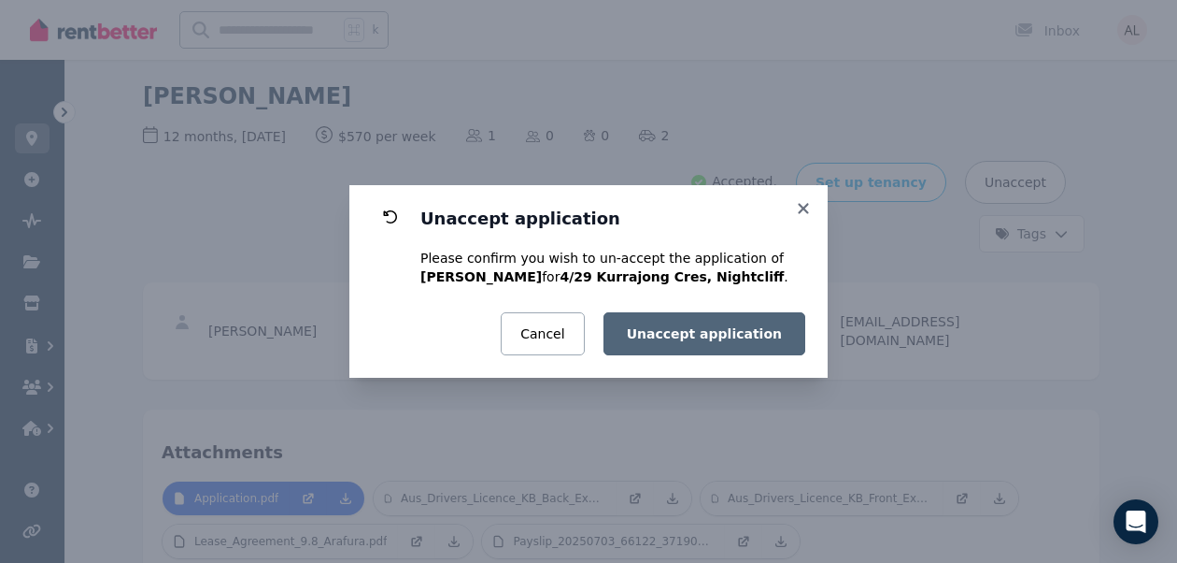
click at [708, 320] on button "Unaccept application" at bounding box center [705, 333] width 202 height 43
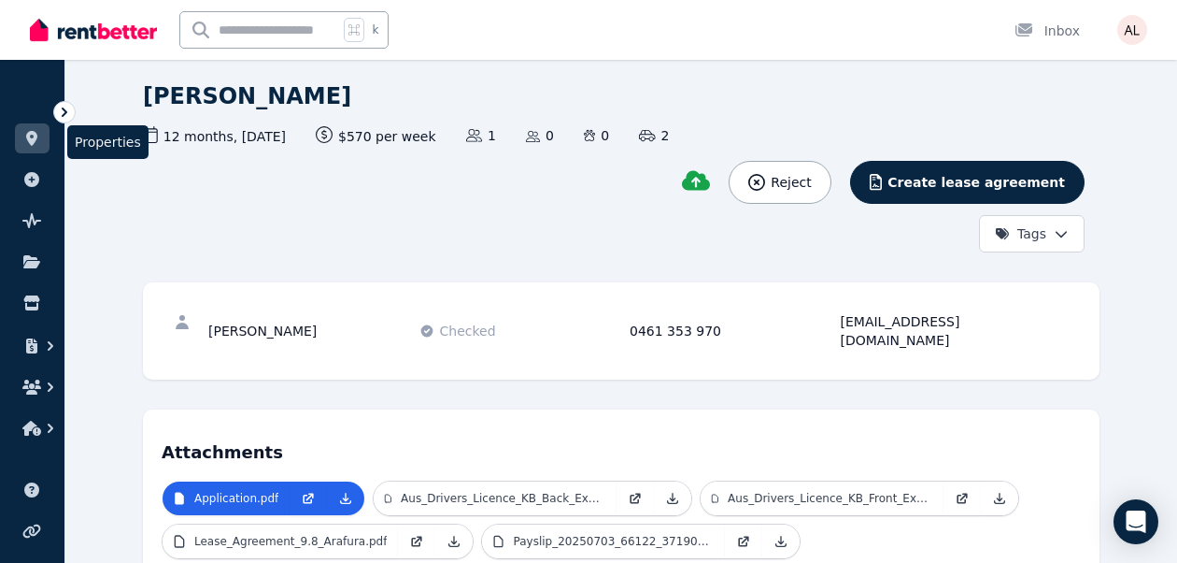
click at [42, 134] on link at bounding box center [32, 138] width 35 height 30
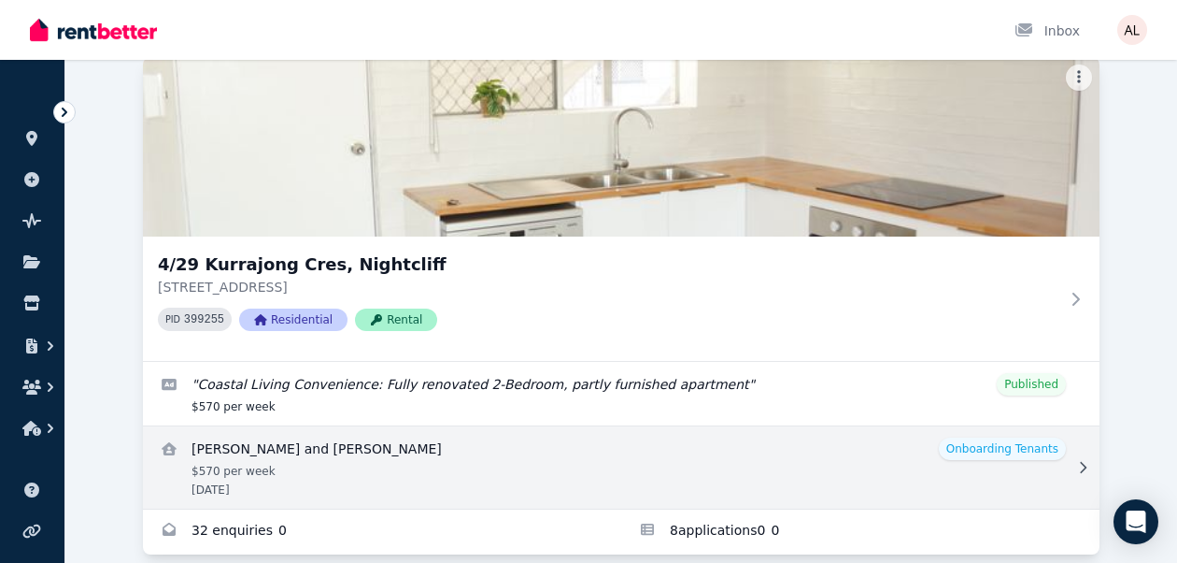
scroll to position [166, 0]
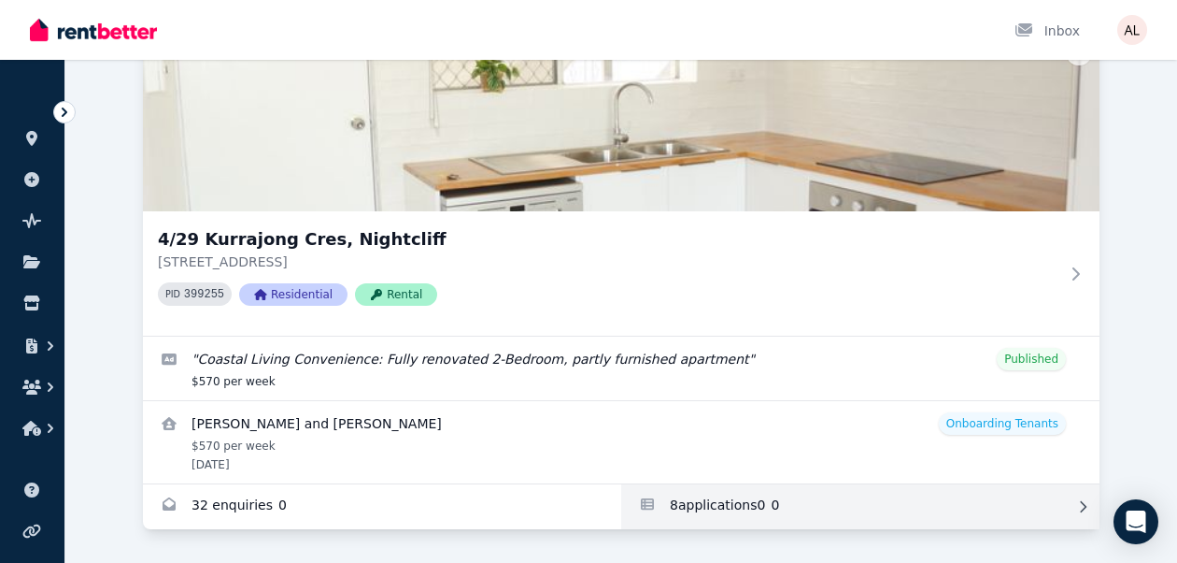
click at [701, 499] on link "Applications for 4/29 Kurrajong Cres, Nightcliff" at bounding box center [860, 506] width 478 height 45
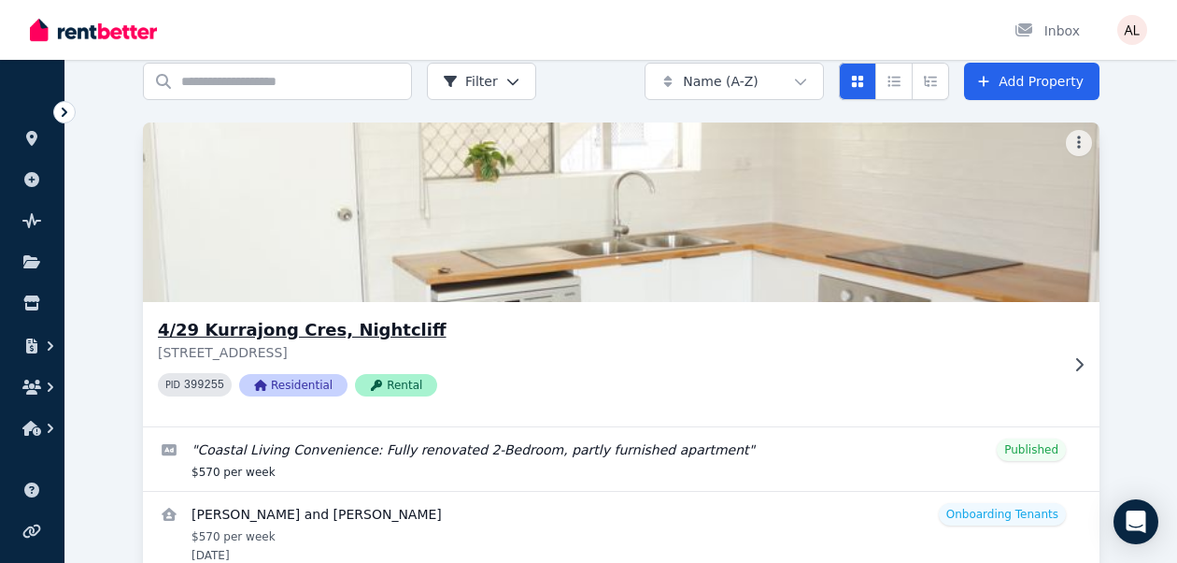
scroll to position [166, 0]
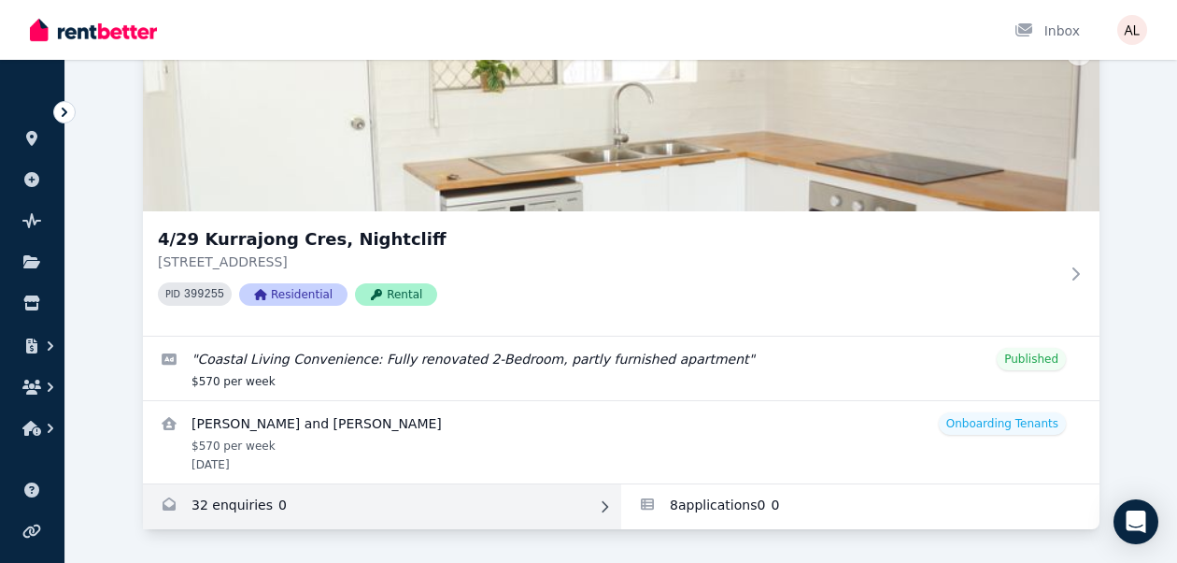
click at [287, 514] on link "Enquiries for 4/29 Kurrajong Cres, Nightcliff" at bounding box center [382, 506] width 478 height 45
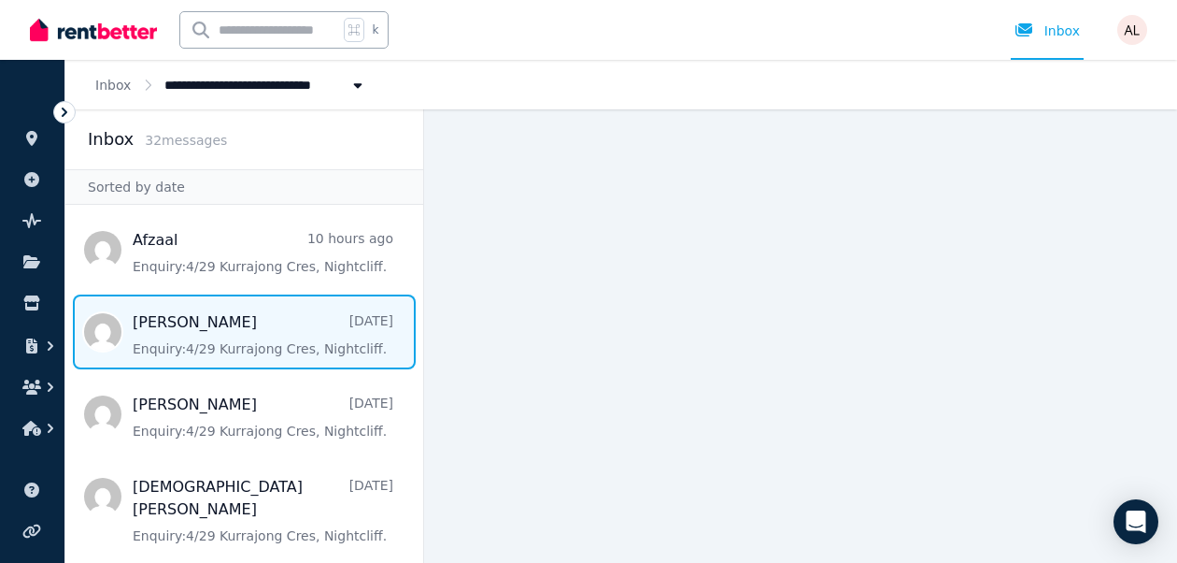
click at [242, 361] on span "Message list" at bounding box center [244, 331] width 358 height 75
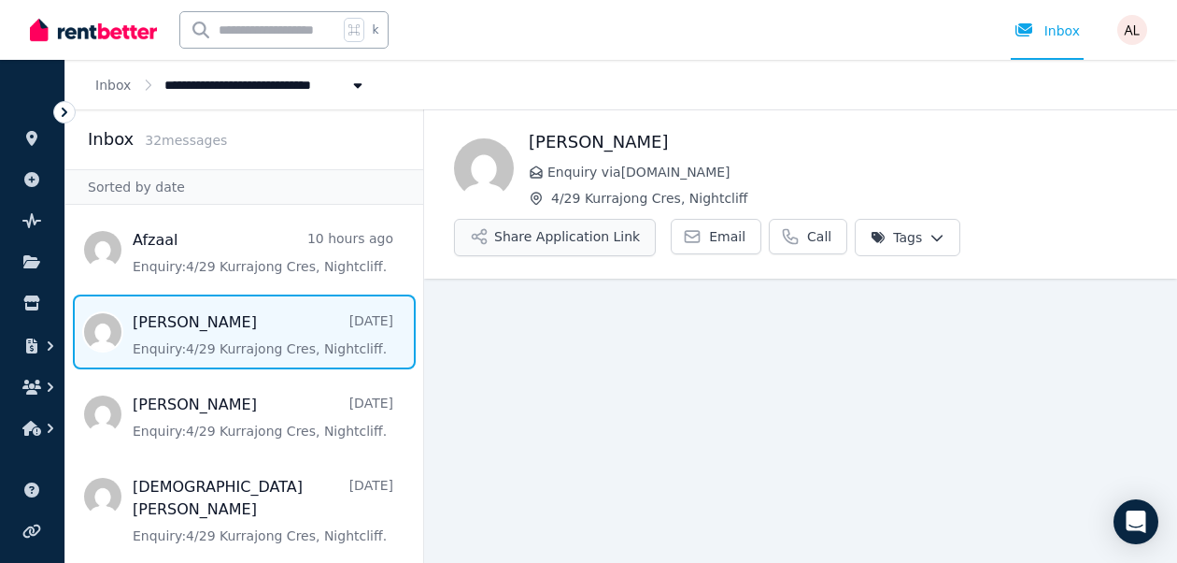
click at [632, 240] on button "Share Application Link" at bounding box center [555, 237] width 202 height 37
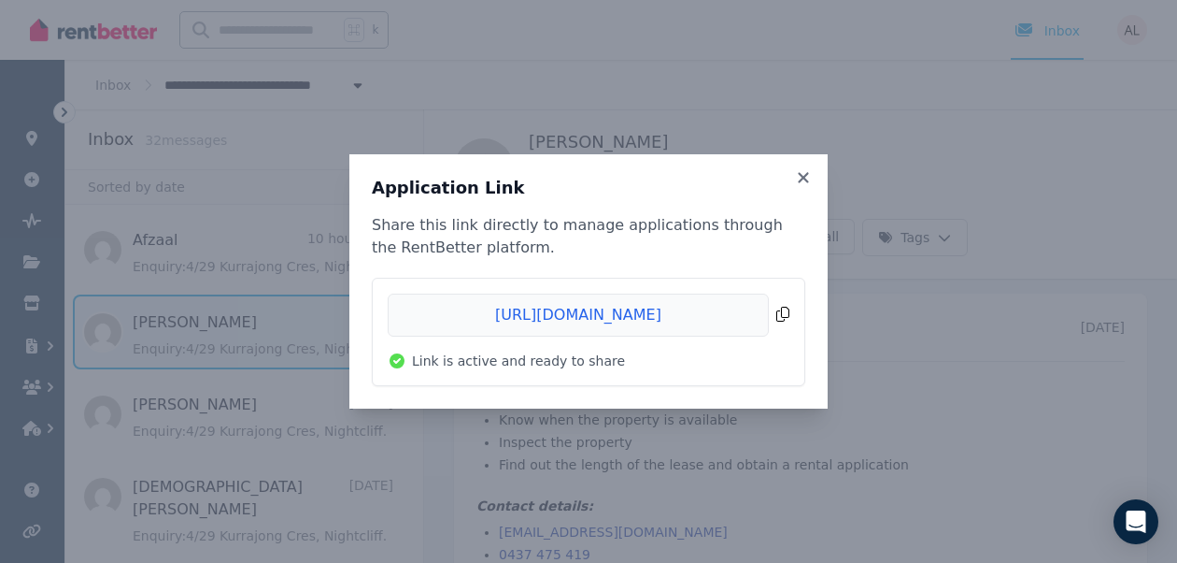
scroll to position [37, 0]
click at [787, 315] on span "Copied!" at bounding box center [589, 314] width 402 height 43
click at [801, 178] on icon at bounding box center [803, 177] width 19 height 17
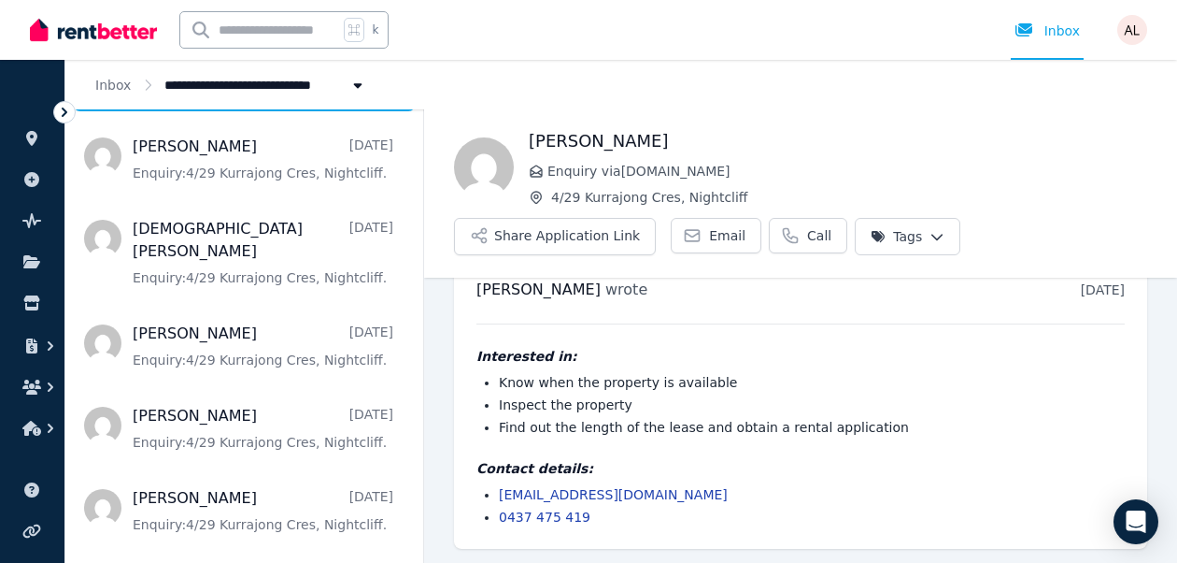
scroll to position [264, 0]
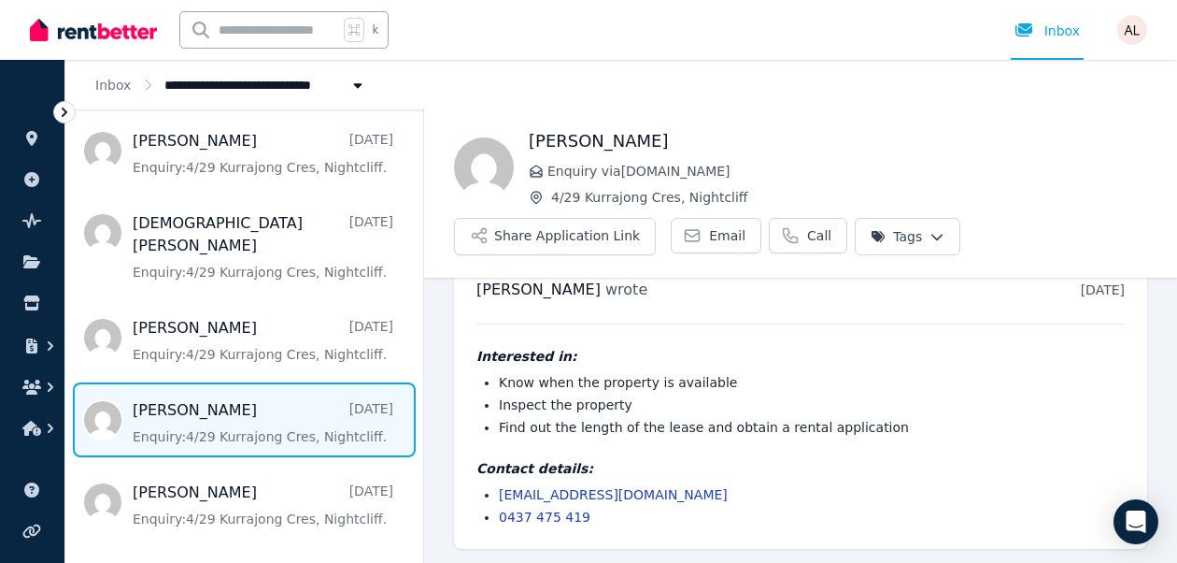
click at [222, 398] on span "Message list" at bounding box center [244, 419] width 358 height 75
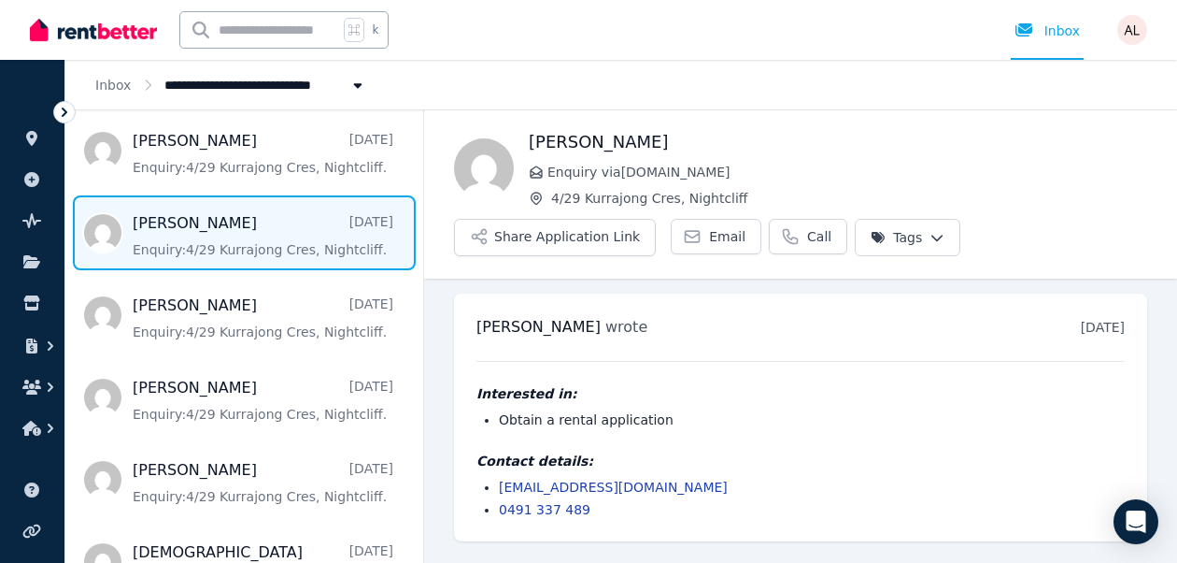
scroll to position [453, 0]
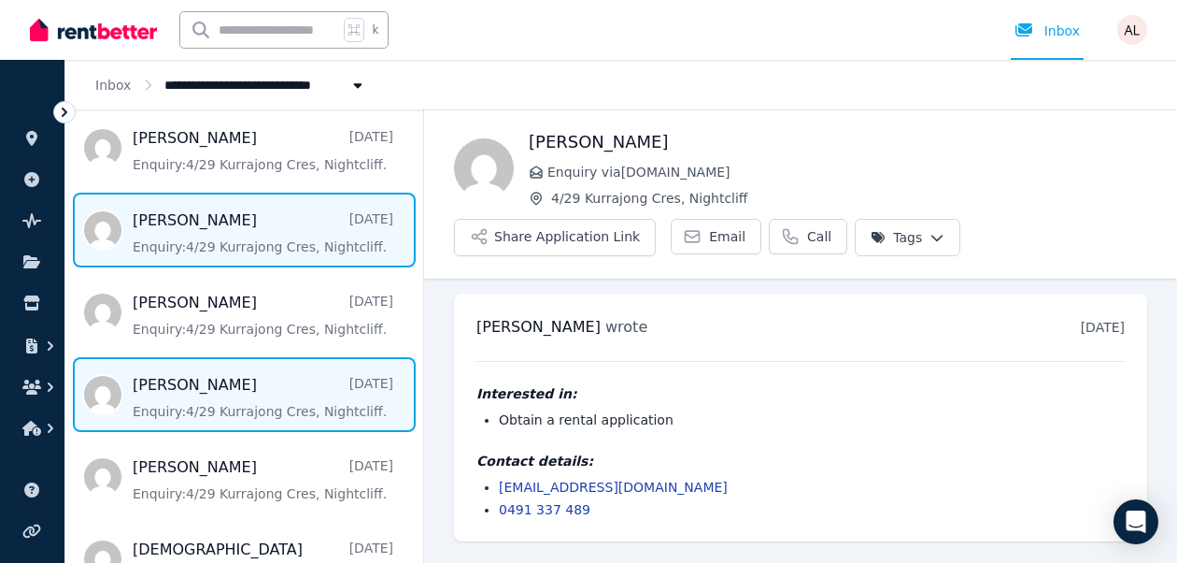
click at [216, 380] on span "Message list" at bounding box center [244, 394] width 358 height 75
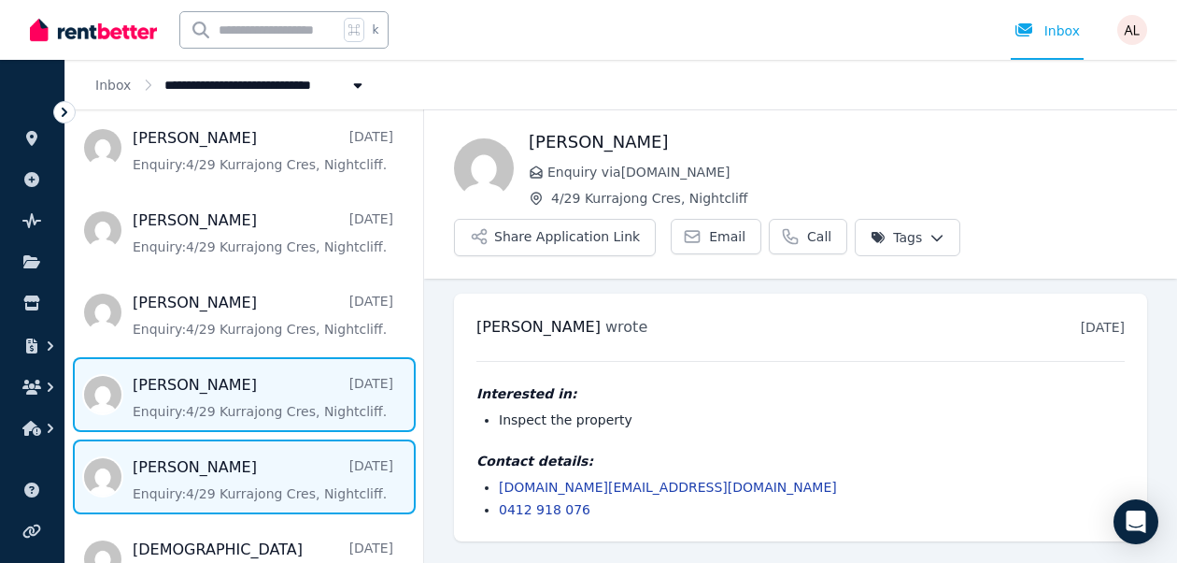
click at [198, 472] on span "Message list" at bounding box center [244, 476] width 358 height 75
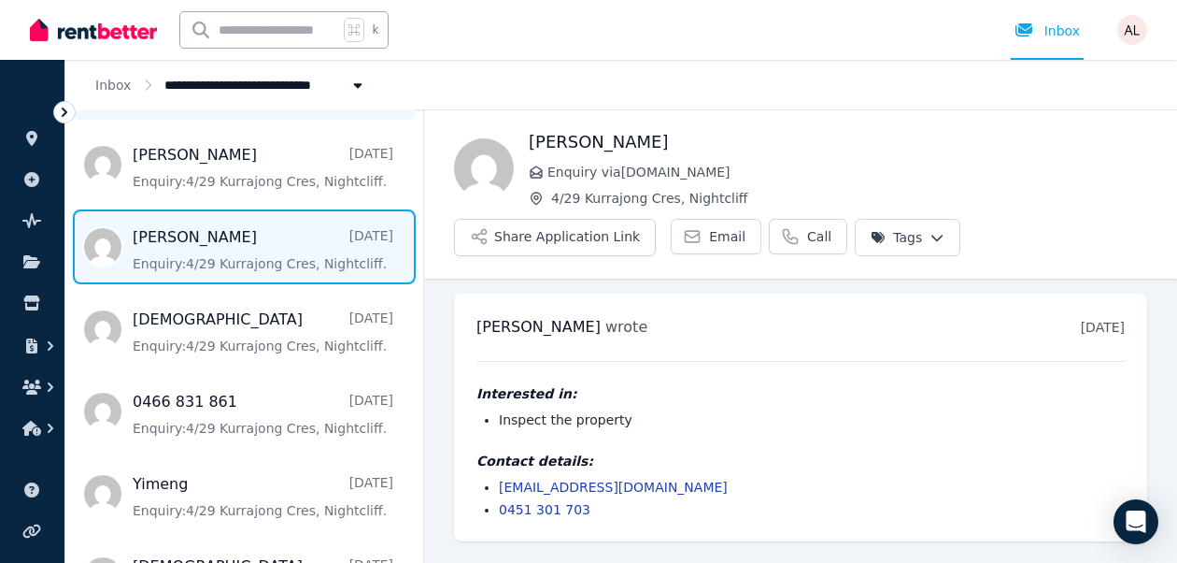
scroll to position [719, 0]
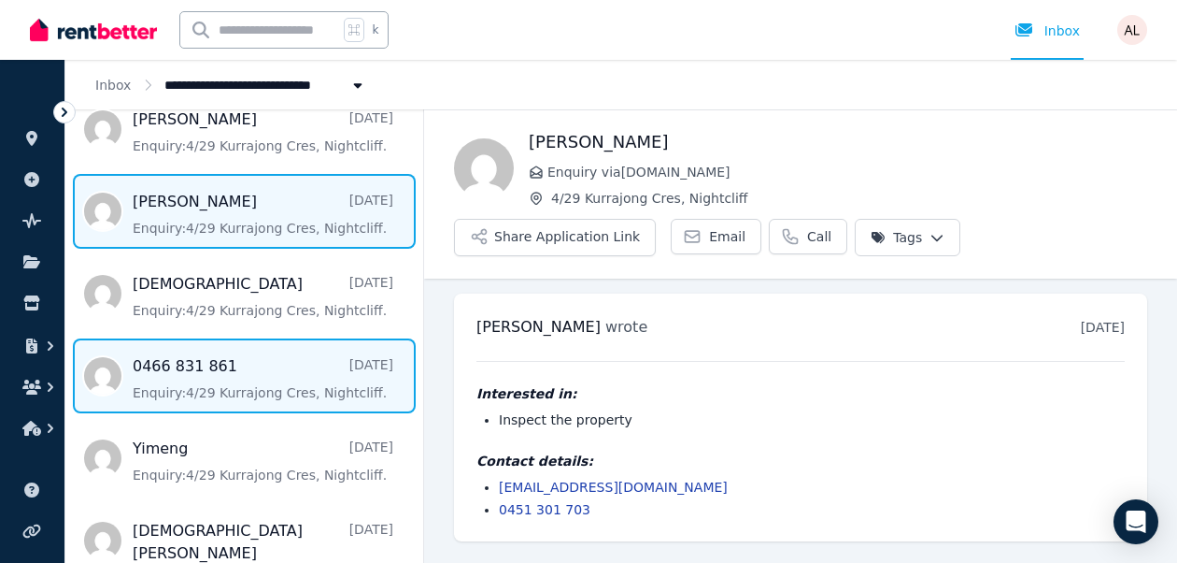
click at [206, 362] on span "Message list" at bounding box center [244, 375] width 358 height 75
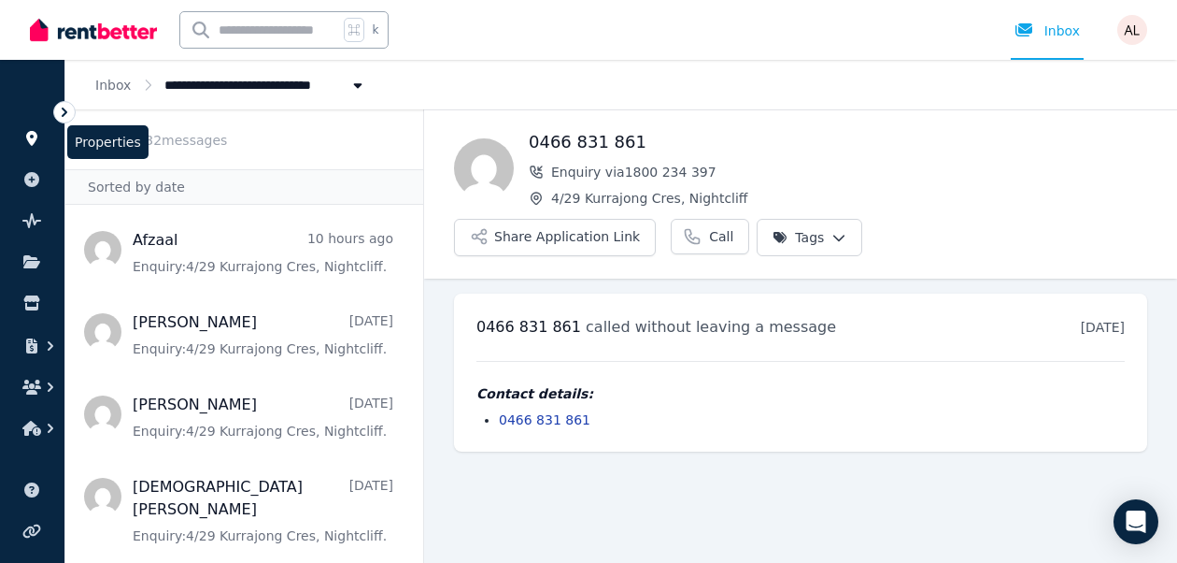
click at [26, 132] on icon at bounding box center [31, 138] width 19 height 15
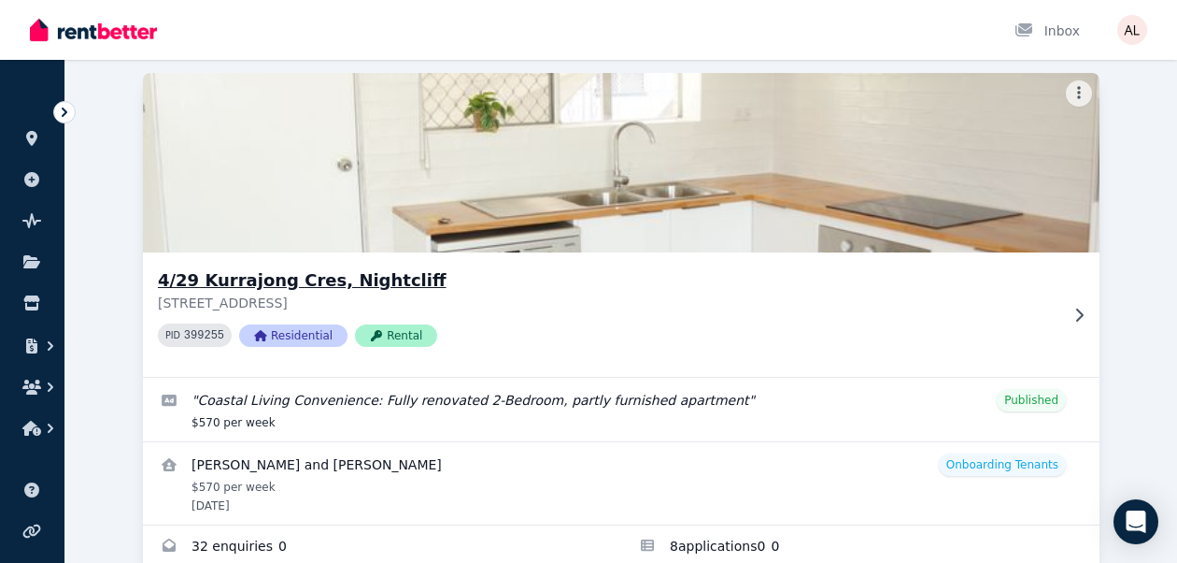
scroll to position [126, 0]
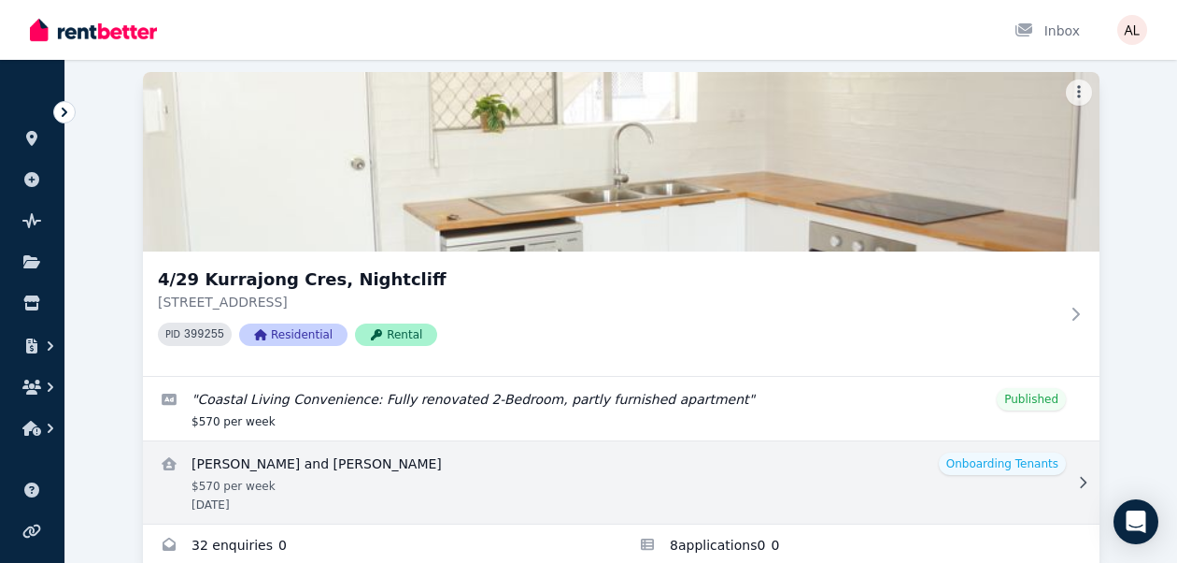
click at [514, 461] on link "View details for Kevin and Raquel Biggar" at bounding box center [621, 482] width 957 height 82
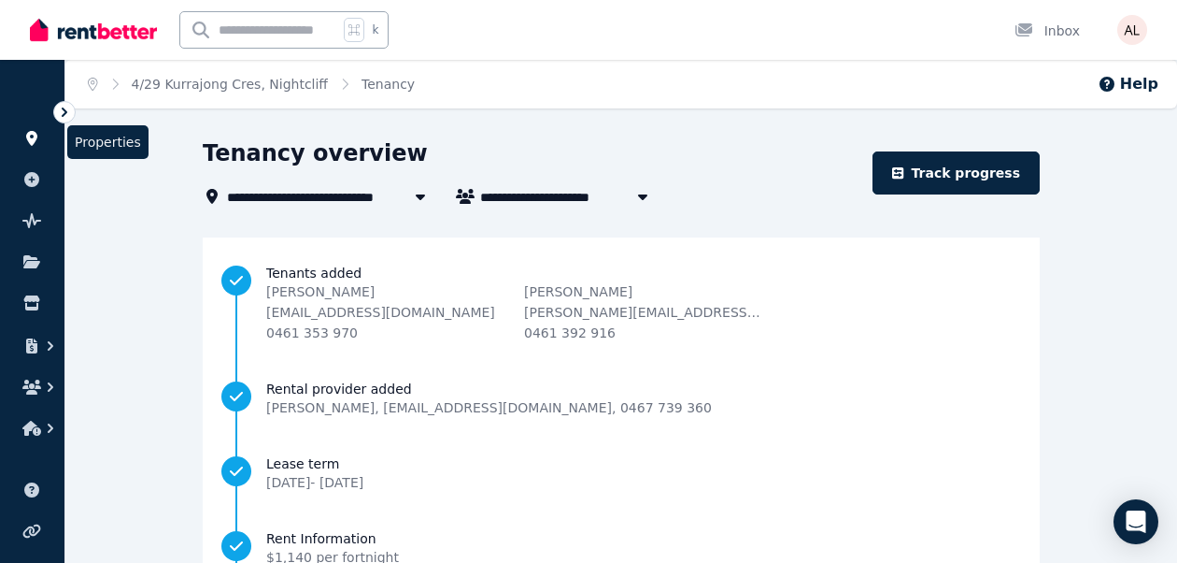
click at [28, 137] on icon at bounding box center [31, 138] width 11 height 15
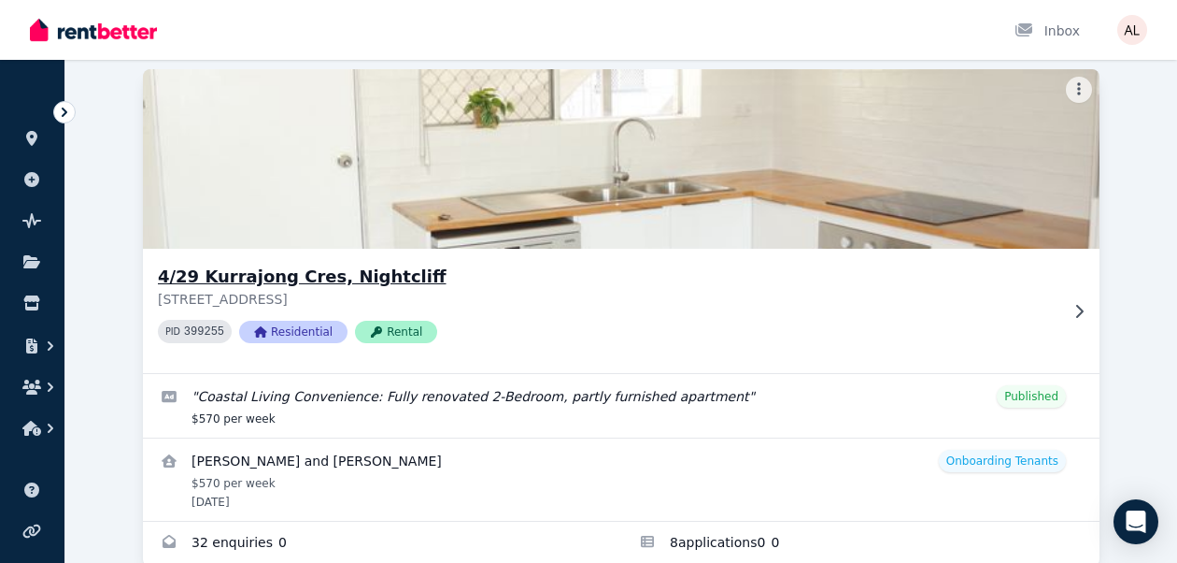
scroll to position [166, 0]
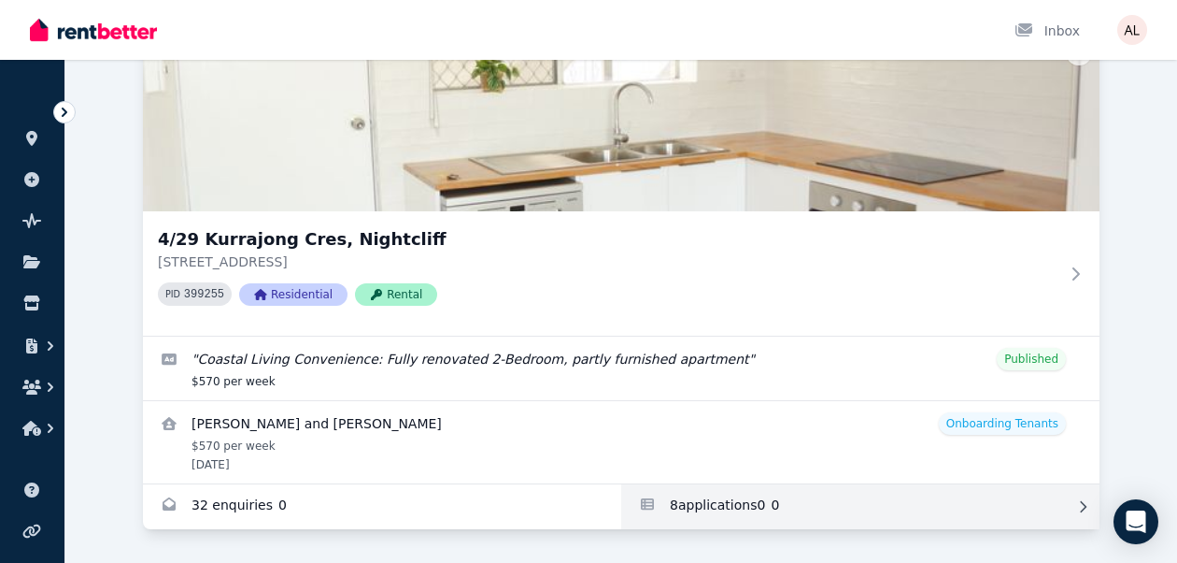
click at [677, 506] on link "Applications for 4/29 Kurrajong Cres, Nightcliff" at bounding box center [860, 506] width 478 height 45
